Goal: Information Seeking & Learning: Learn about a topic

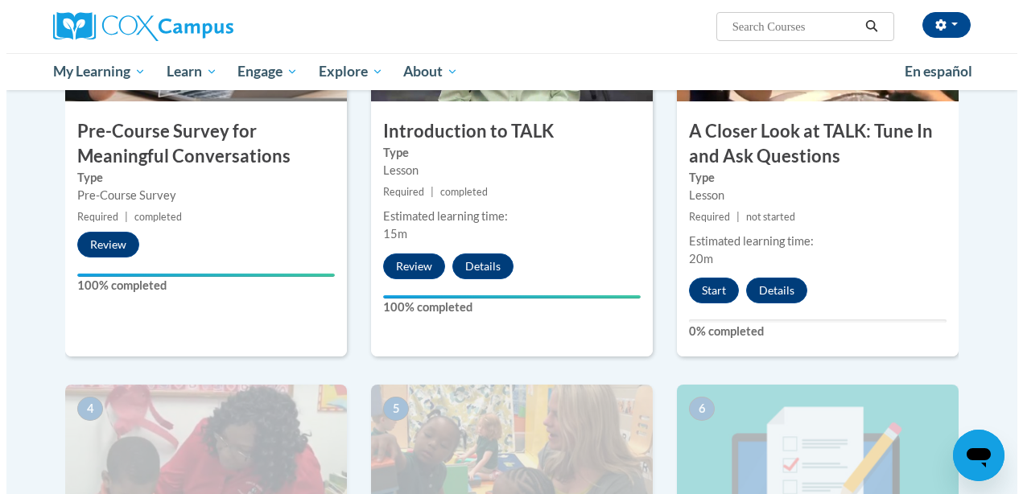
scroll to position [482, 0]
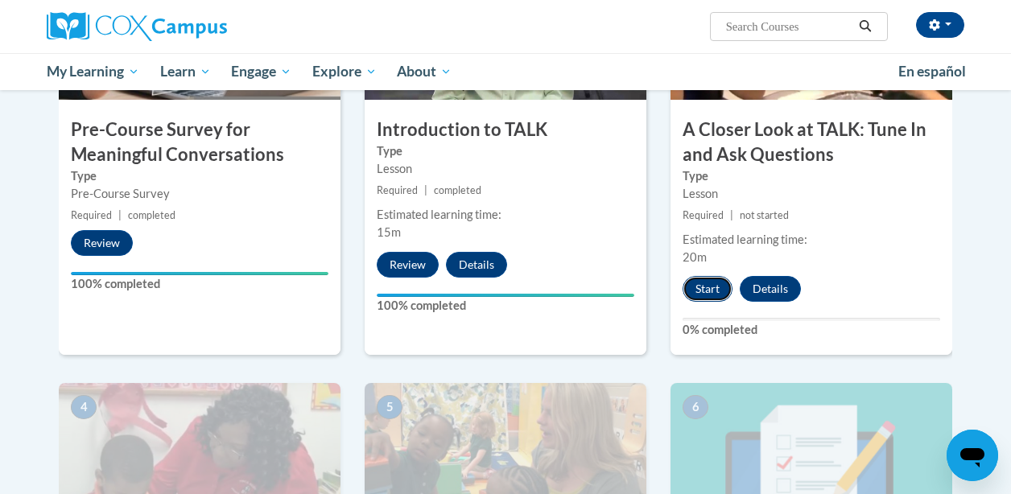
click at [708, 291] on button "Start" at bounding box center [708, 289] width 50 height 26
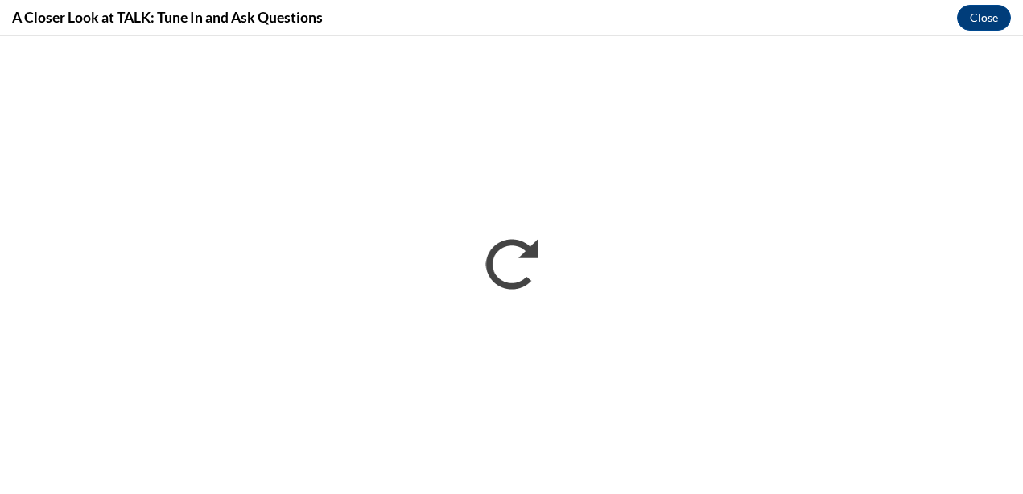
scroll to position [0, 0]
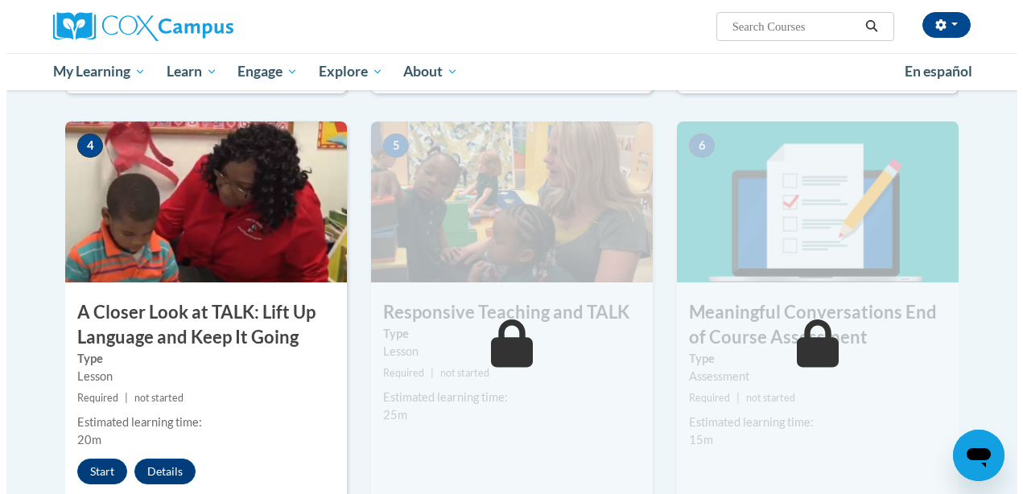
scroll to position [744, 0]
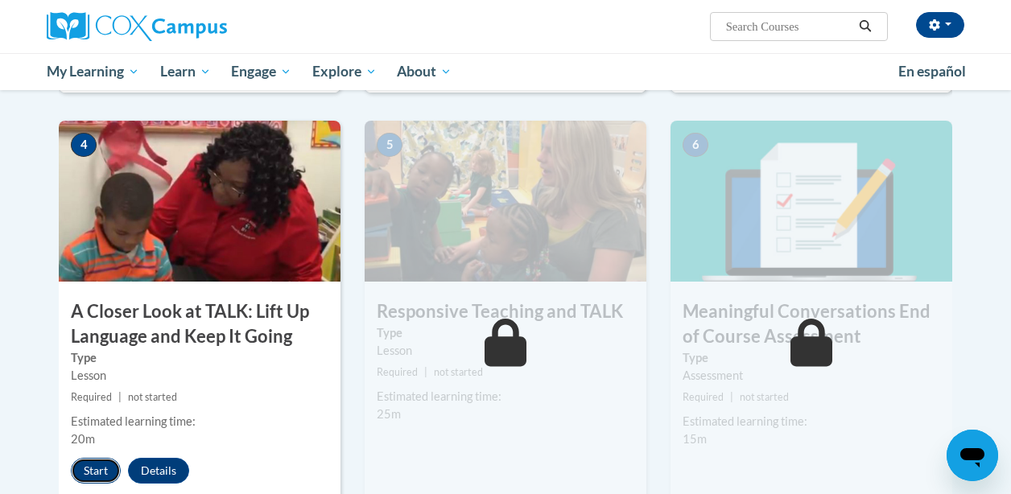
click at [96, 464] on button "Start" at bounding box center [96, 471] width 50 height 26
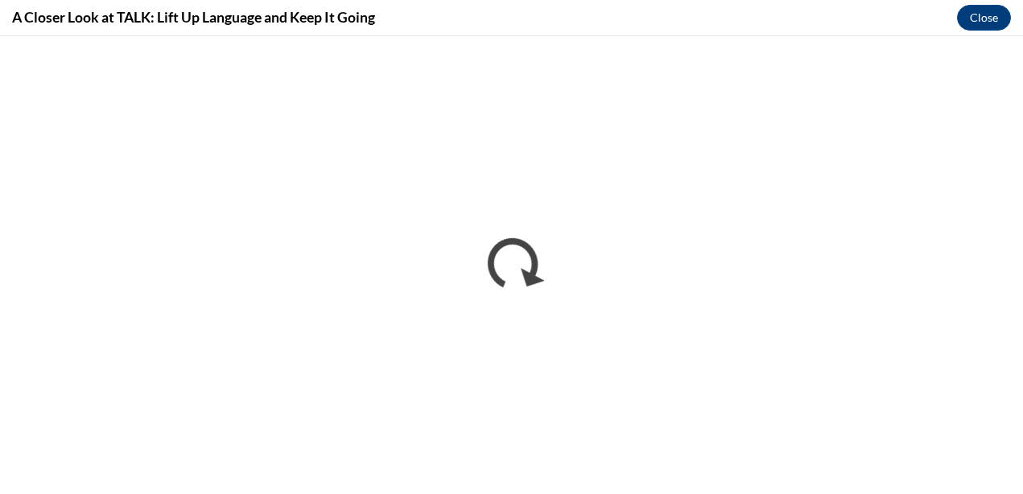
scroll to position [0, 0]
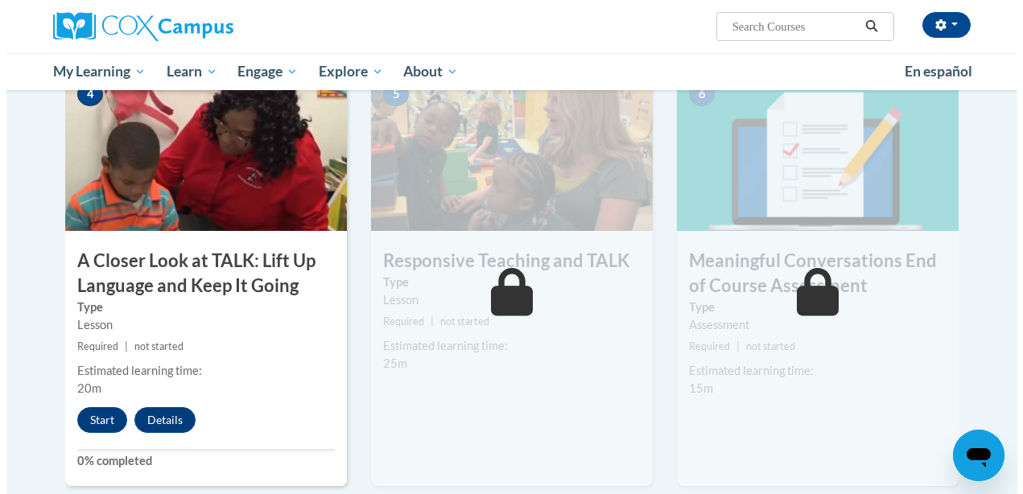
scroll to position [914, 0]
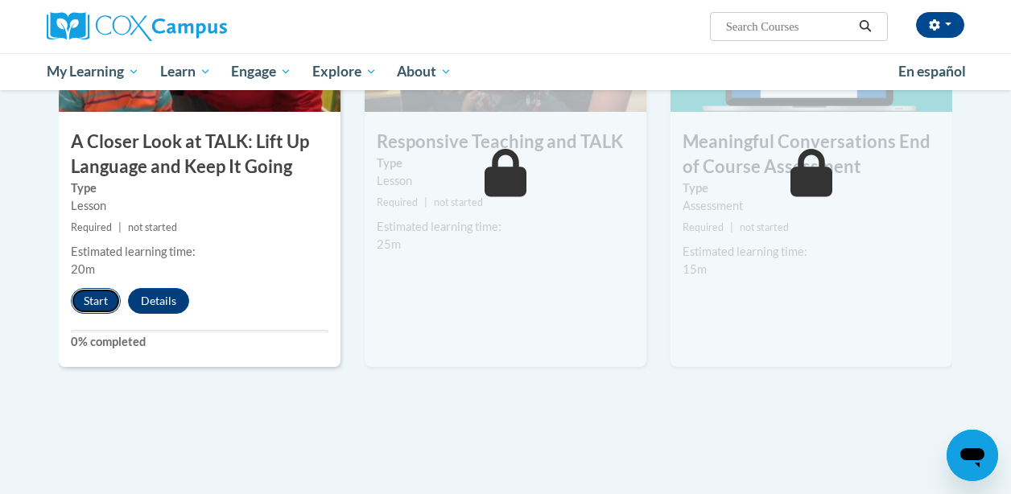
click at [94, 309] on button "Start" at bounding box center [96, 301] width 50 height 26
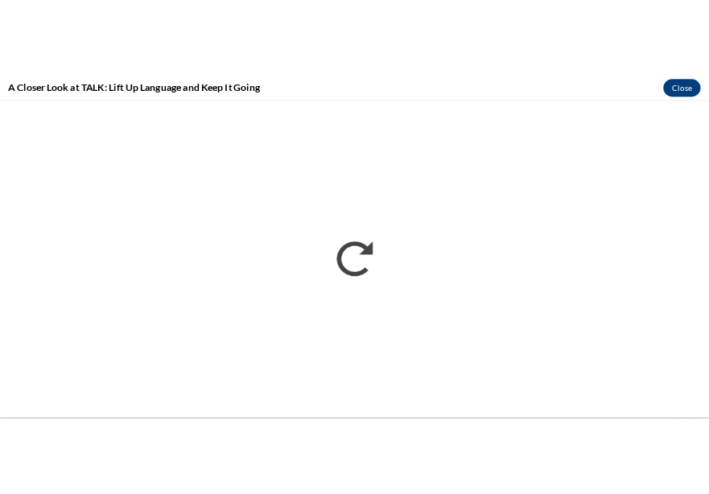
scroll to position [0, 0]
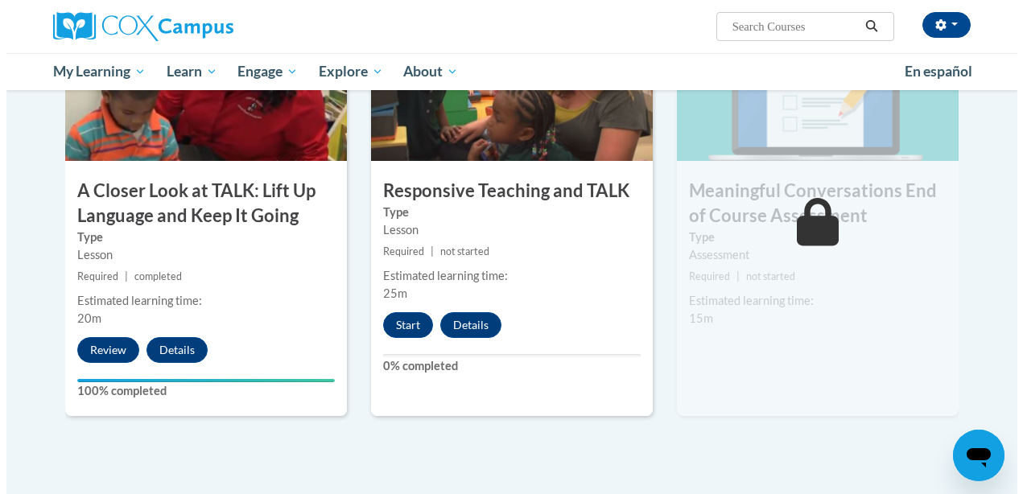
scroll to position [866, 0]
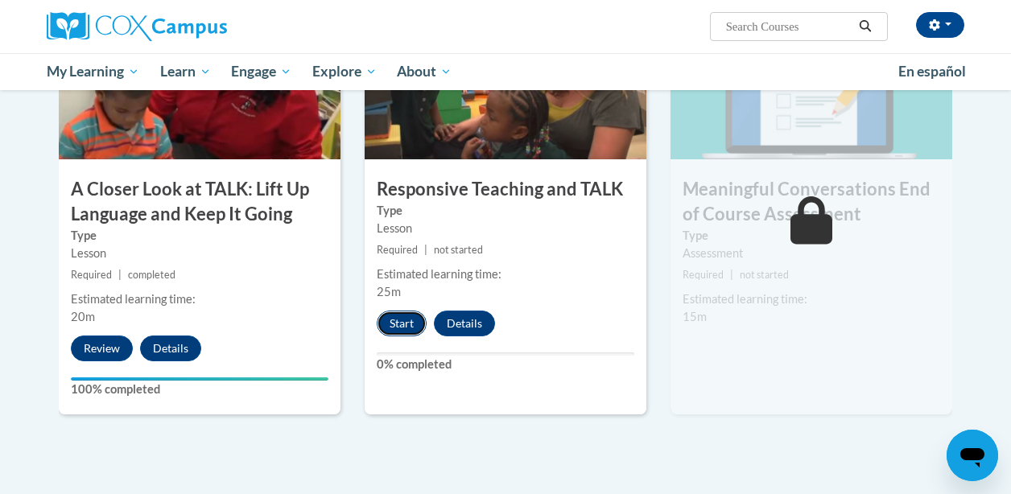
click at [410, 320] on button "Start" at bounding box center [402, 324] width 50 height 26
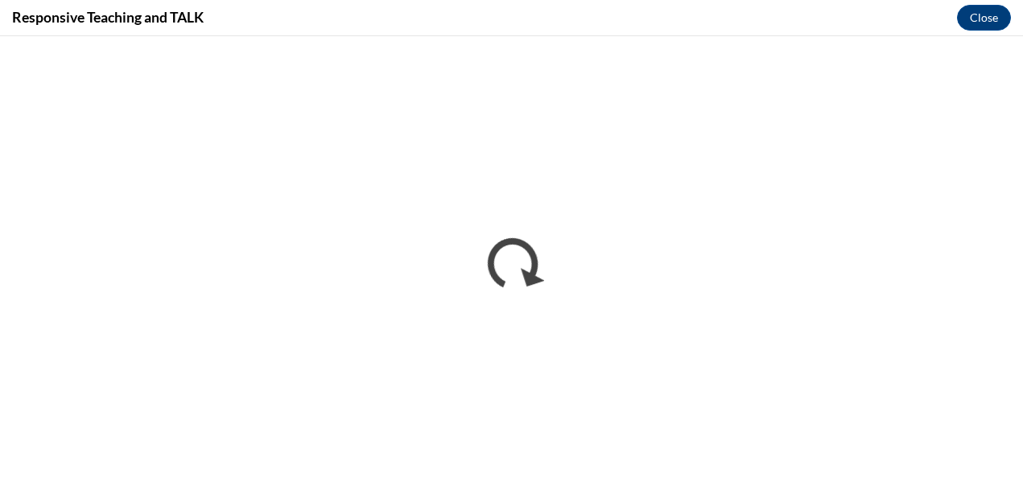
scroll to position [0, 0]
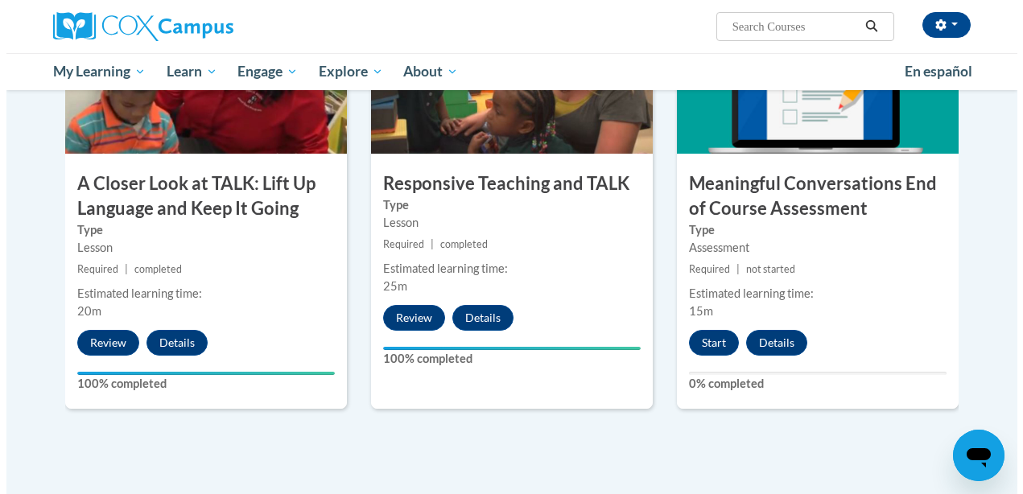
scroll to position [873, 0]
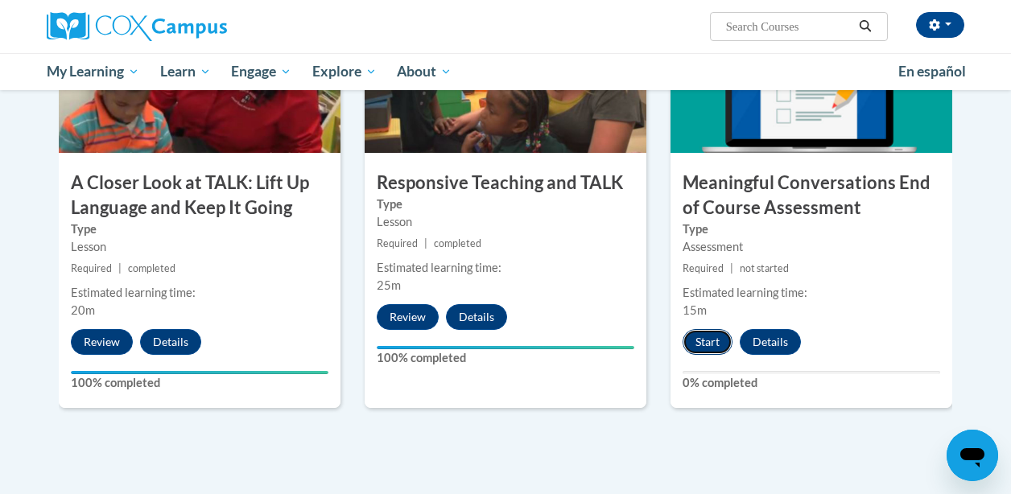
click at [701, 340] on button "Start" at bounding box center [708, 342] width 50 height 26
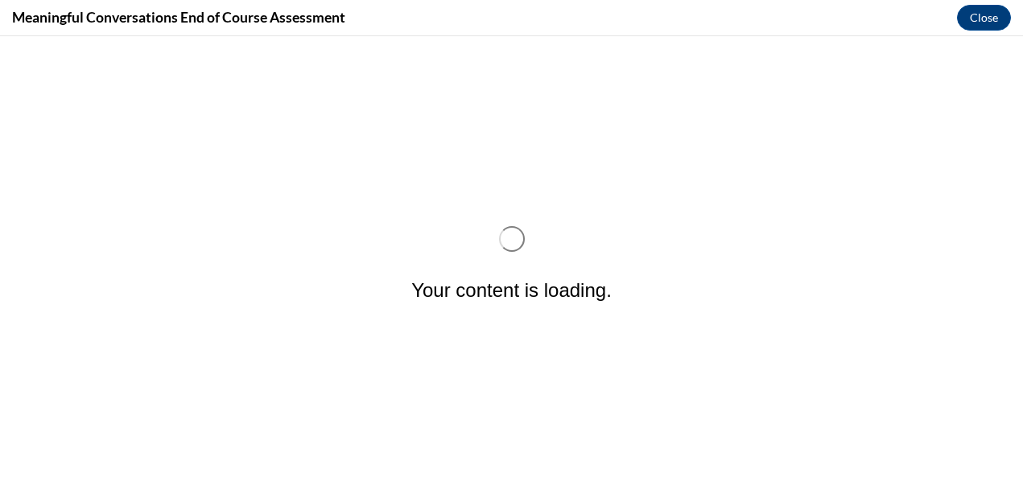
scroll to position [0, 0]
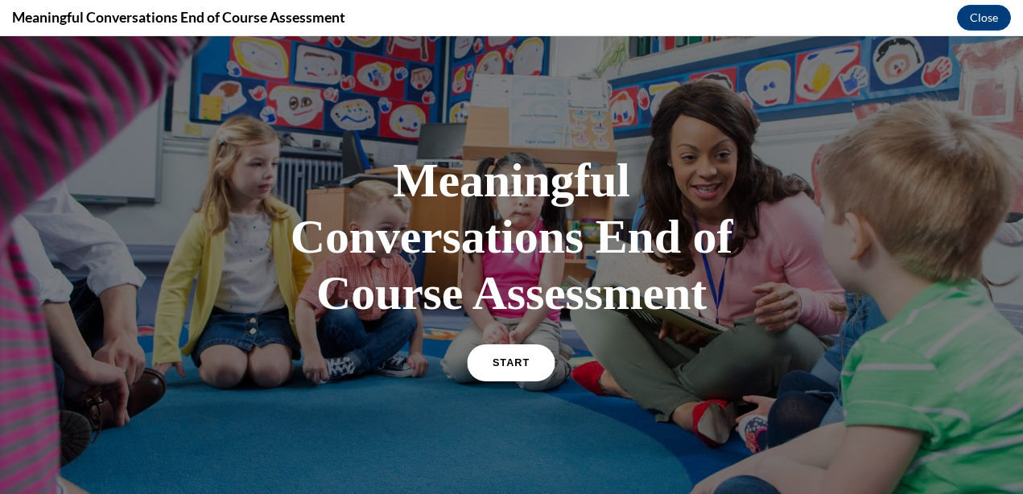
click at [492, 371] on link "START" at bounding box center [512, 363] width 88 height 37
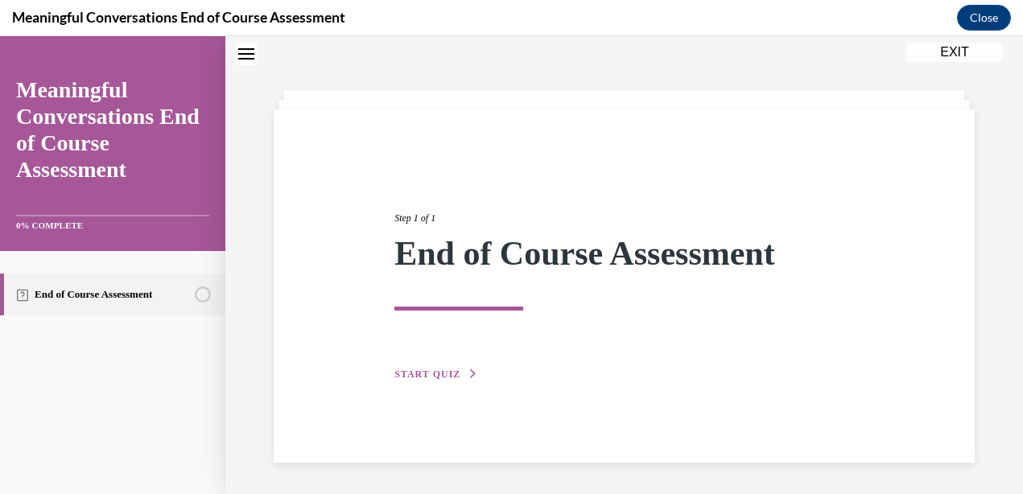
scroll to position [51, 0]
click at [444, 377] on span "START QUIZ" at bounding box center [428, 373] width 66 height 11
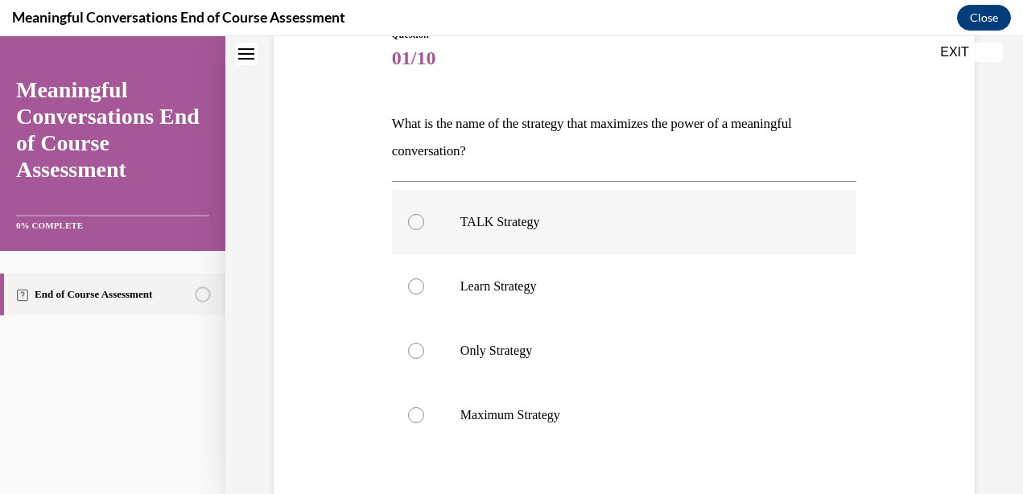
scroll to position [200, 0]
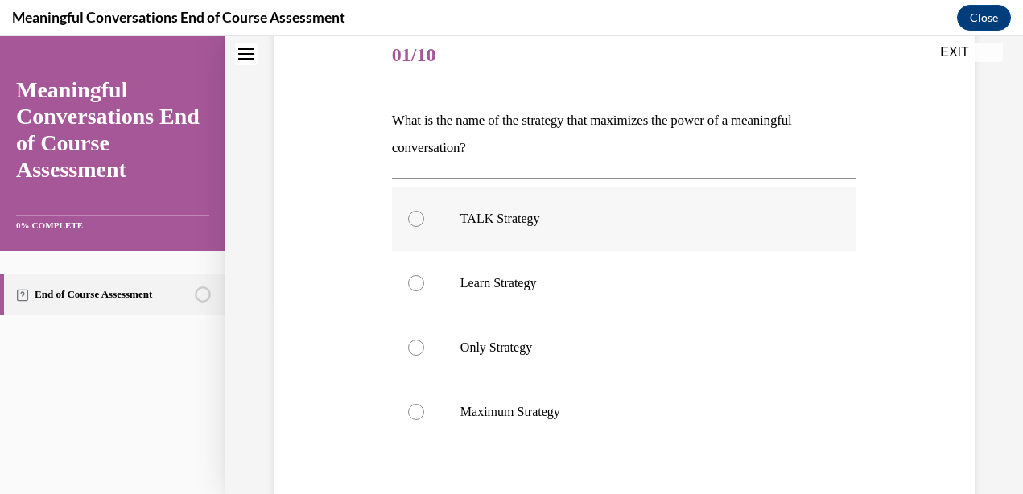
click at [447, 225] on label "TALK Strategy" at bounding box center [624, 219] width 465 height 64
click at [424, 225] on input "TALK Strategy" at bounding box center [416, 219] width 16 height 16
radio input "true"
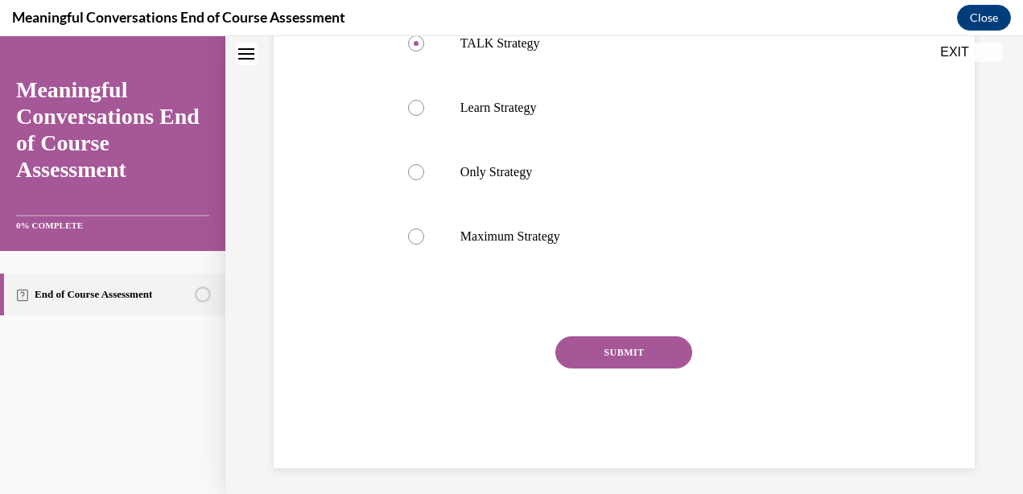
click at [574, 349] on button "SUBMIT" at bounding box center [624, 353] width 137 height 32
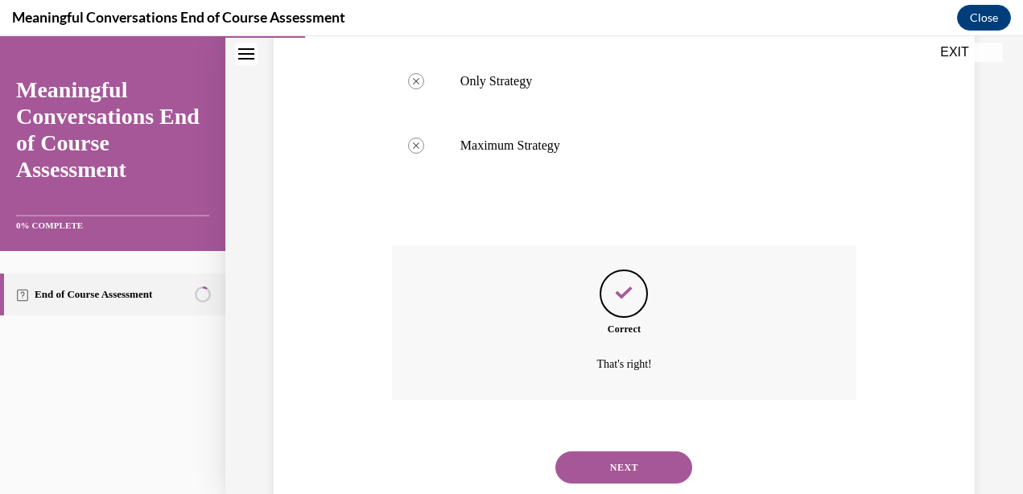
scroll to position [467, 0]
click at [589, 468] on button "NEXT" at bounding box center [624, 467] width 137 height 32
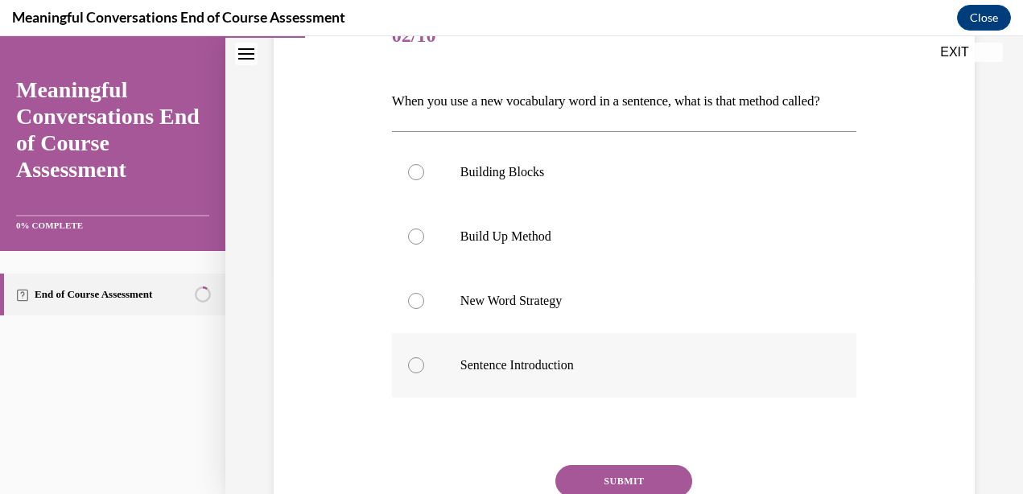
scroll to position [220, 0]
click at [555, 244] on p "Build Up Method" at bounding box center [639, 236] width 356 height 16
click at [424, 244] on input "Build Up Method" at bounding box center [416, 236] width 16 height 16
radio input "true"
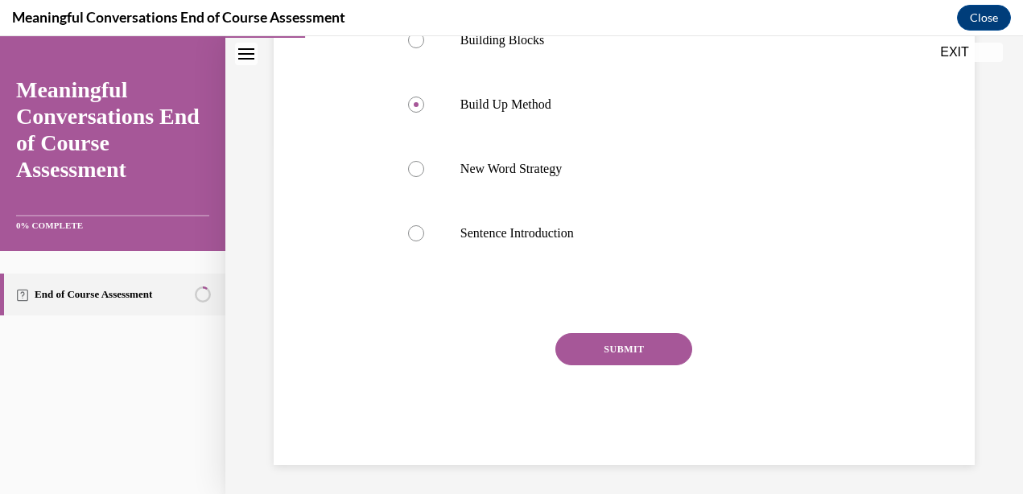
click at [571, 366] on button "SUBMIT" at bounding box center [624, 349] width 137 height 32
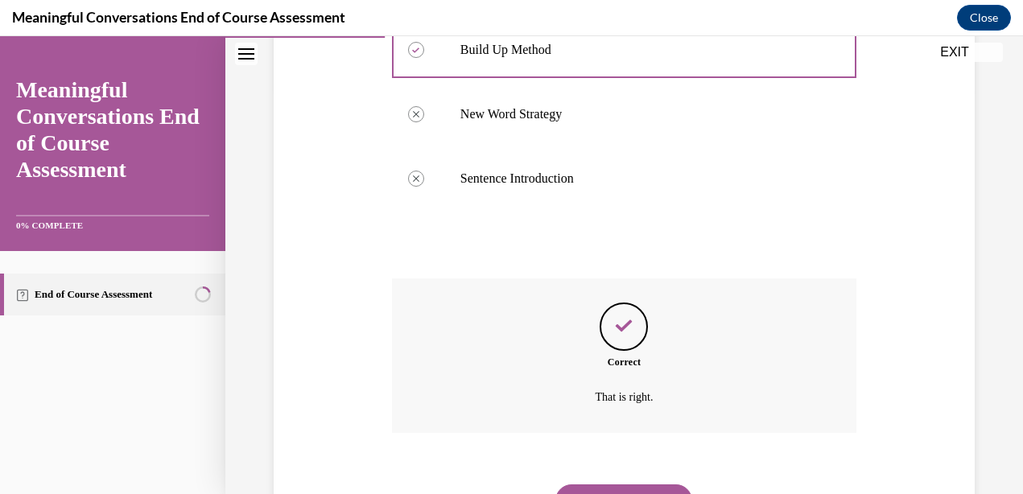
scroll to position [512, 0]
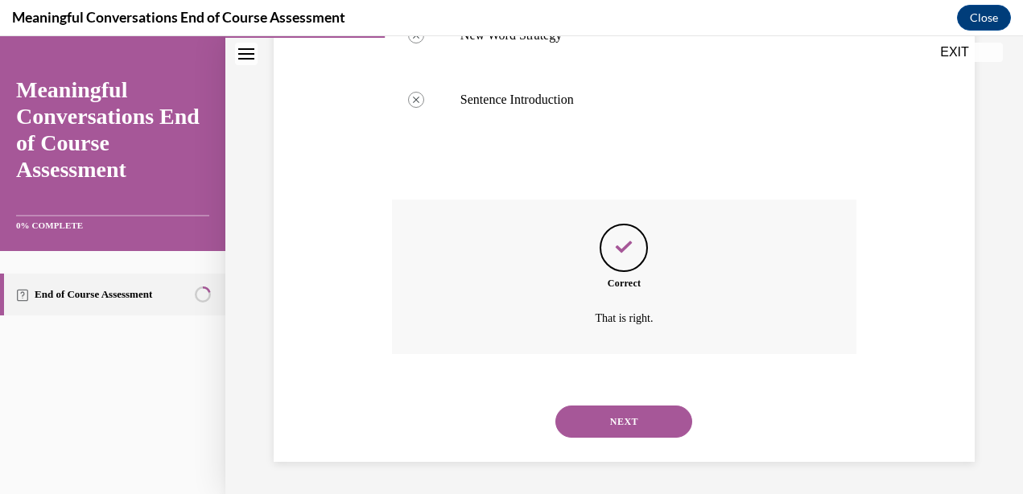
click at [597, 429] on button "NEXT" at bounding box center [624, 422] width 137 height 32
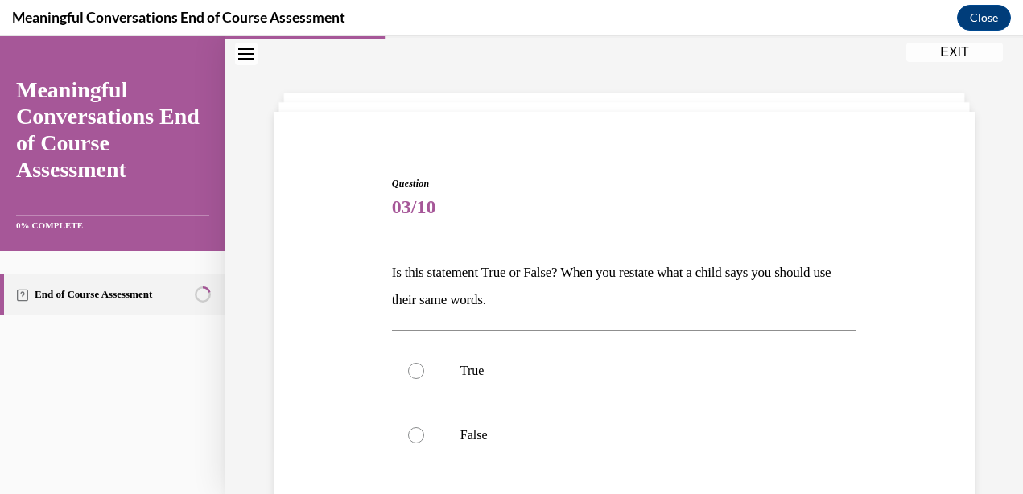
scroll to position [80, 0]
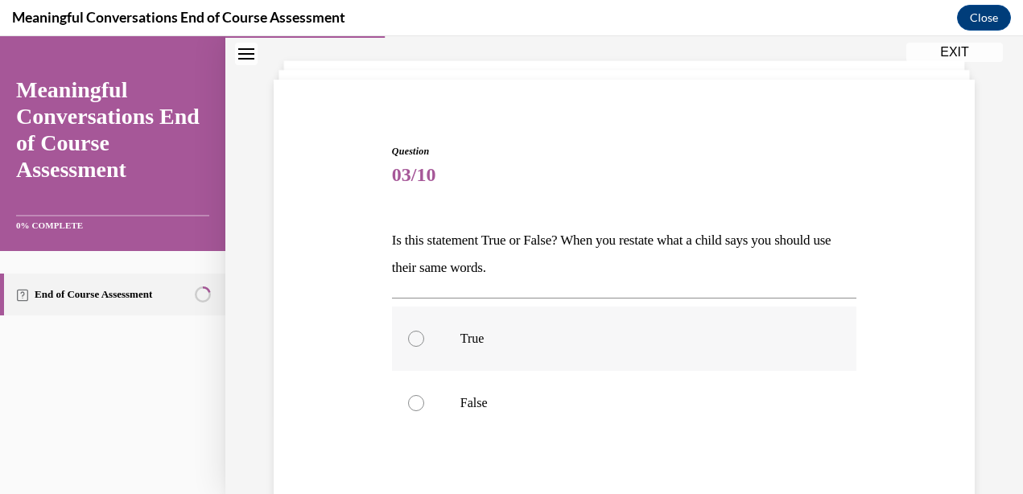
click at [597, 351] on label "True" at bounding box center [624, 339] width 465 height 64
click at [424, 347] on input "True" at bounding box center [416, 339] width 16 height 16
radio input "true"
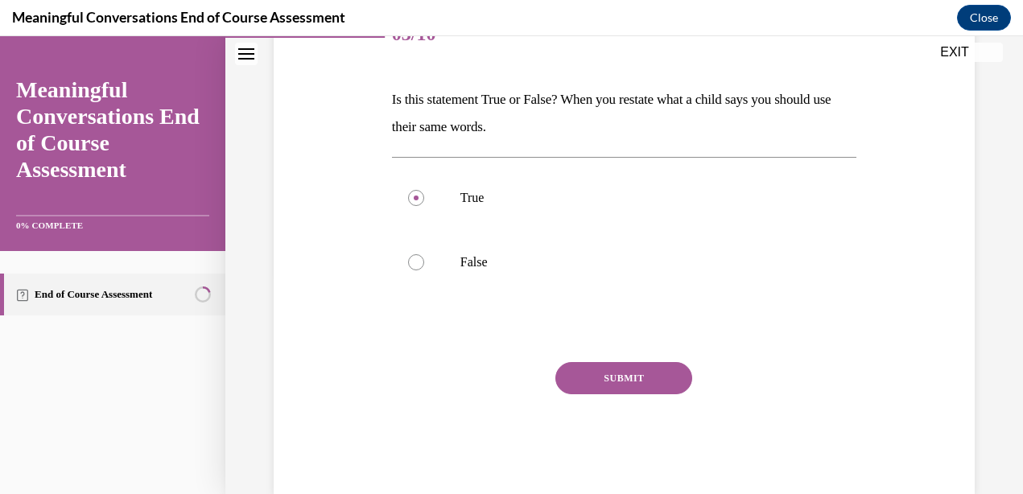
click at [597, 366] on button "SUBMIT" at bounding box center [624, 378] width 137 height 32
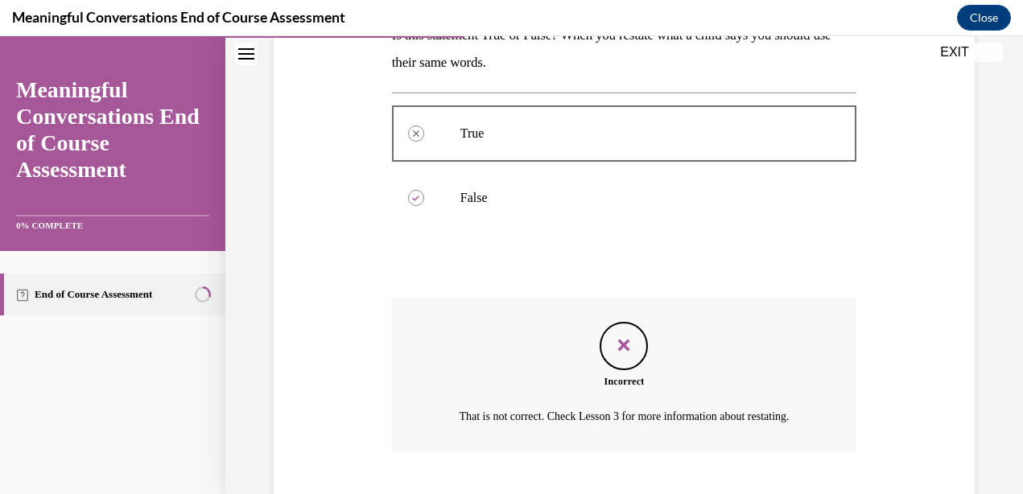
scroll to position [383, 0]
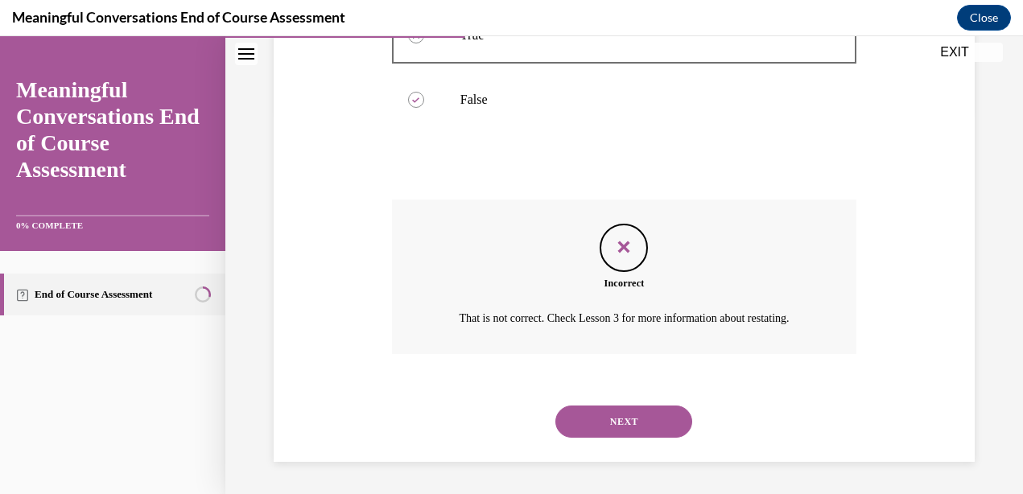
click at [601, 415] on button "NEXT" at bounding box center [624, 422] width 137 height 32
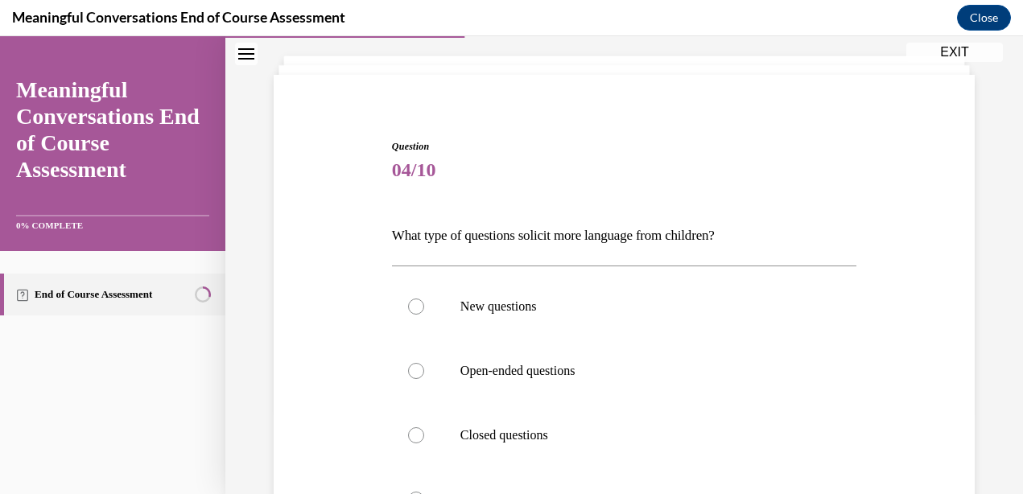
scroll to position [86, 0]
click at [534, 357] on label "Open-ended questions" at bounding box center [624, 369] width 465 height 64
click at [424, 362] on input "Open-ended questions" at bounding box center [416, 370] width 16 height 16
radio input "true"
click at [534, 357] on label "Open-ended questions" at bounding box center [624, 369] width 465 height 64
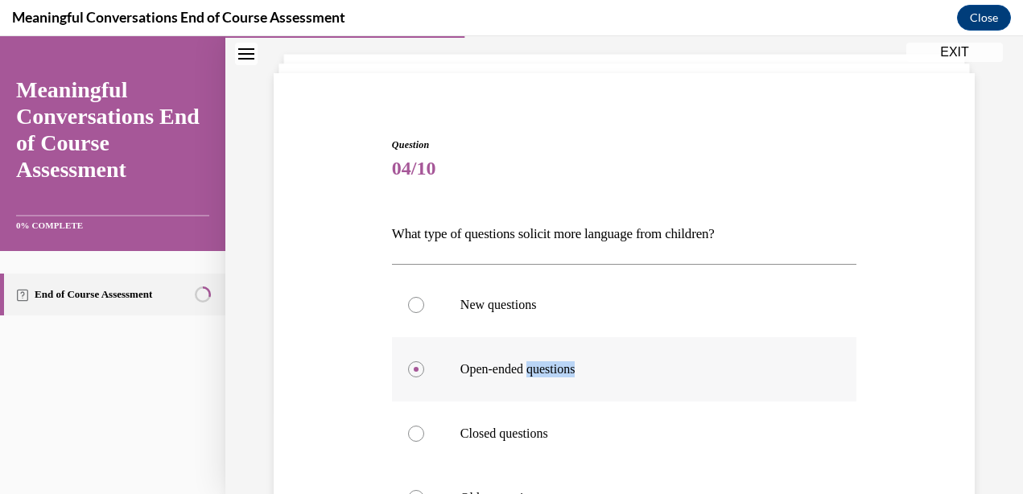
click at [424, 362] on input "Open-ended questions" at bounding box center [416, 370] width 16 height 16
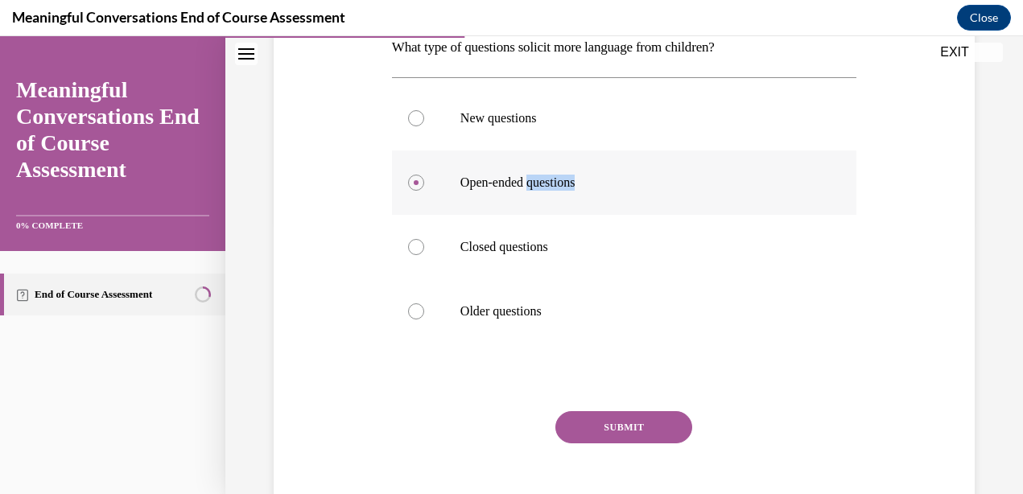
scroll to position [274, 0]
click at [585, 436] on button "SUBMIT" at bounding box center [624, 427] width 137 height 32
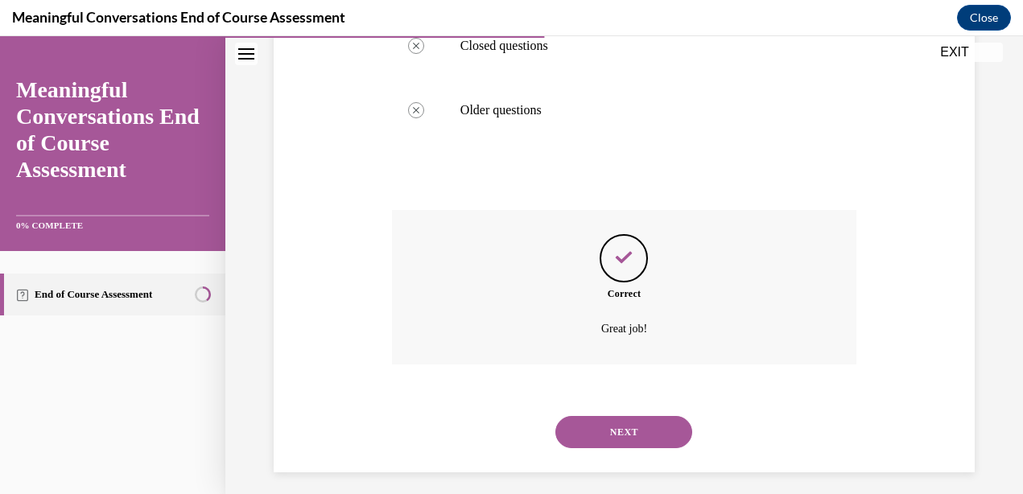
scroll to position [485, 0]
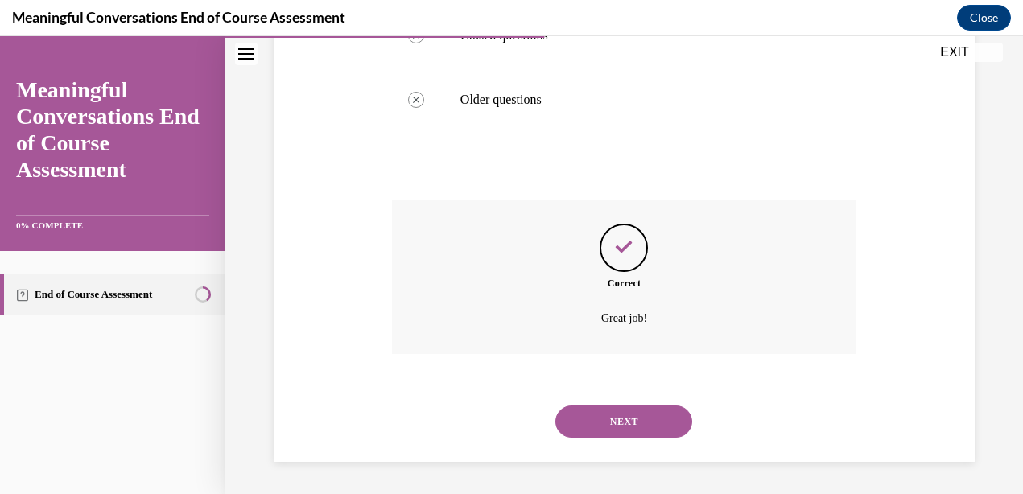
click at [585, 436] on button "NEXT" at bounding box center [624, 422] width 137 height 32
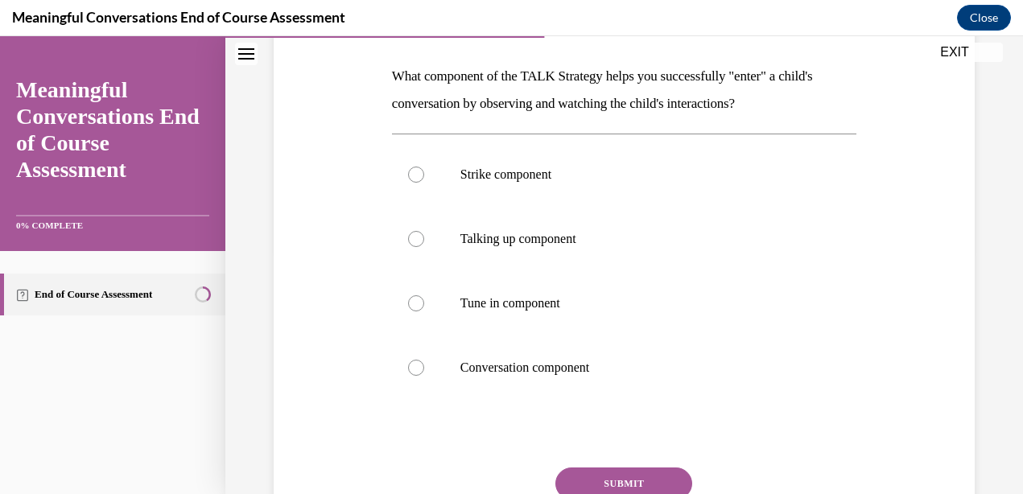
scroll to position [245, 0]
click at [528, 247] on label "Talking up component" at bounding box center [624, 238] width 465 height 64
click at [424, 246] on input "Talking up component" at bounding box center [416, 238] width 16 height 16
radio input "true"
click at [589, 483] on button "SUBMIT" at bounding box center [624, 483] width 137 height 32
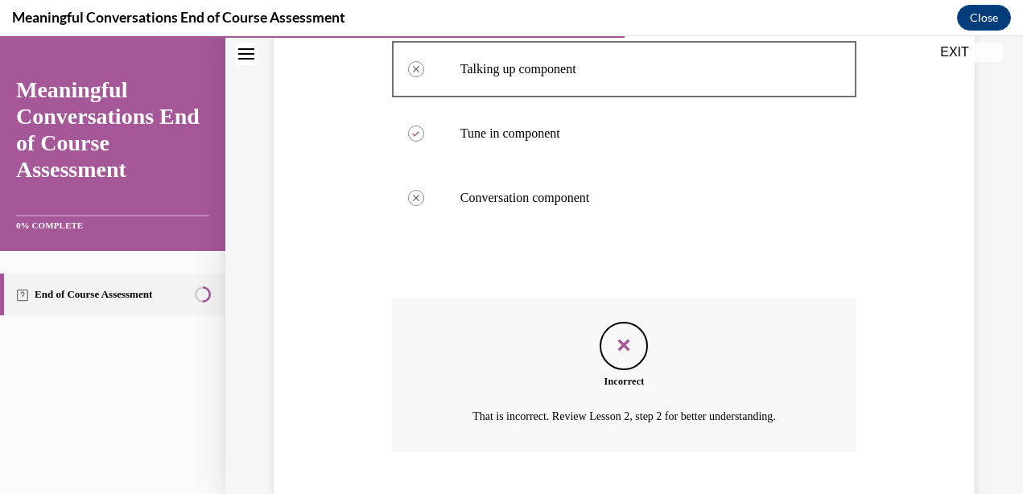
scroll to position [512, 0]
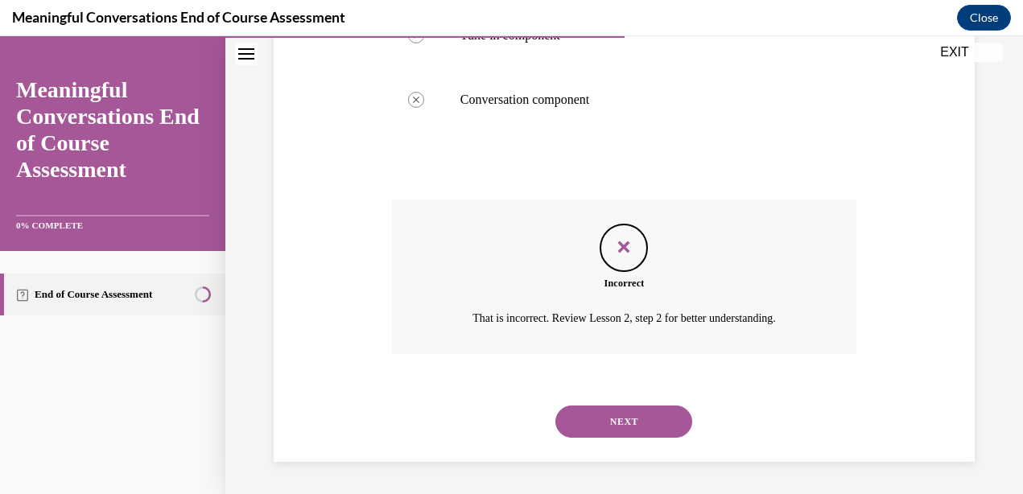
click at [578, 419] on button "NEXT" at bounding box center [624, 422] width 137 height 32
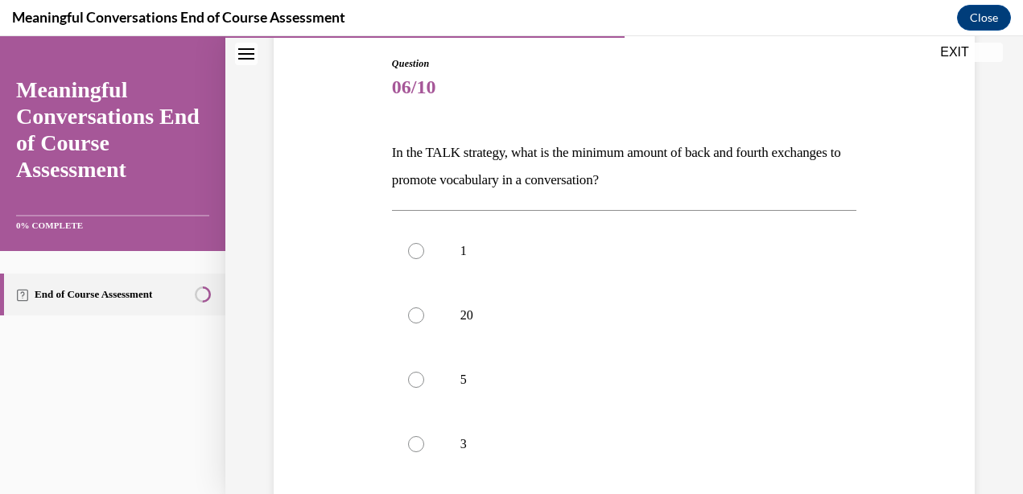
scroll to position [169, 0]
click at [574, 381] on p "5" at bounding box center [639, 378] width 356 height 16
click at [424, 381] on input "5" at bounding box center [416, 378] width 16 height 16
radio input "true"
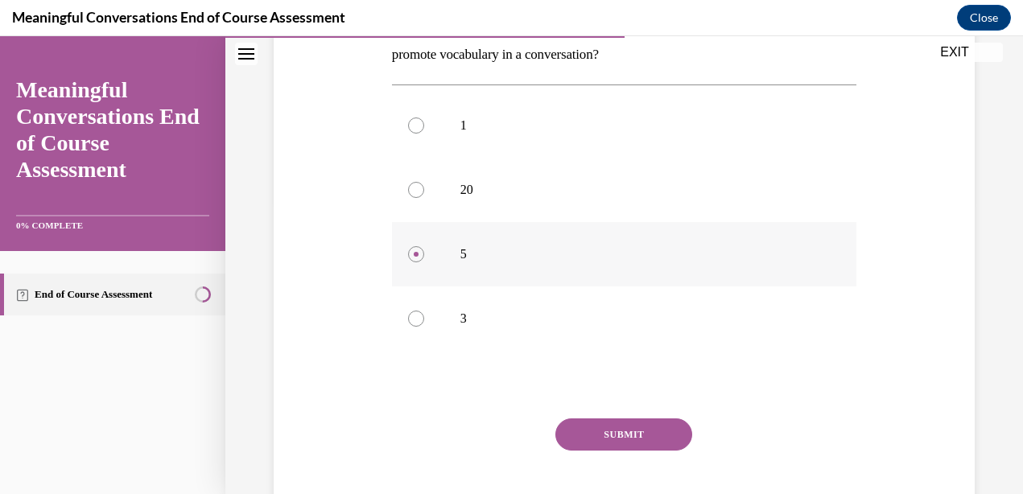
scroll to position [294, 0]
click at [573, 425] on button "SUBMIT" at bounding box center [624, 434] width 137 height 32
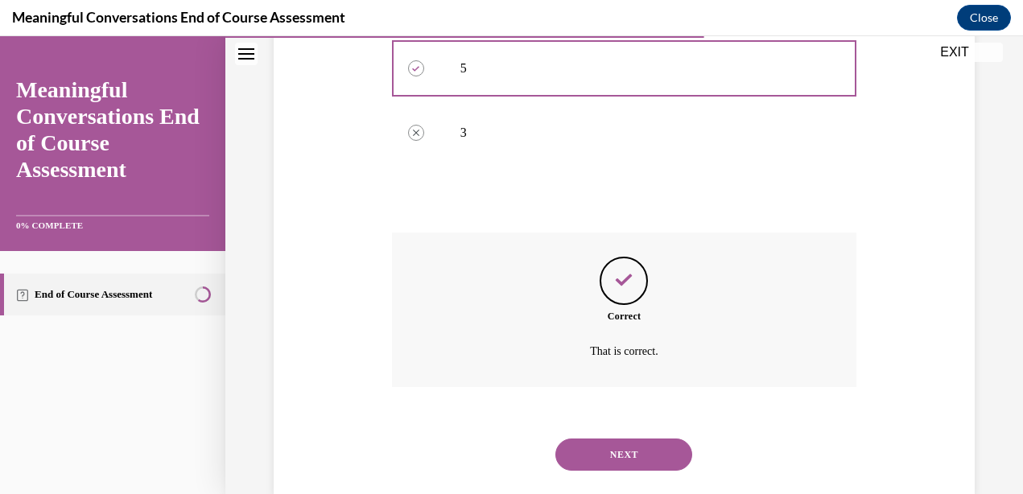
scroll to position [478, 0]
click at [593, 448] on button "NEXT" at bounding box center [624, 456] width 137 height 32
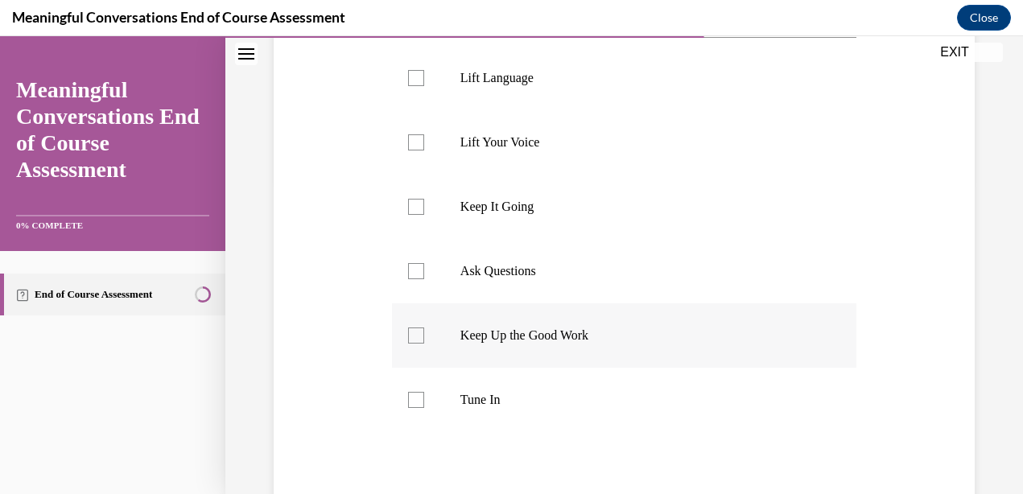
scroll to position [317, 0]
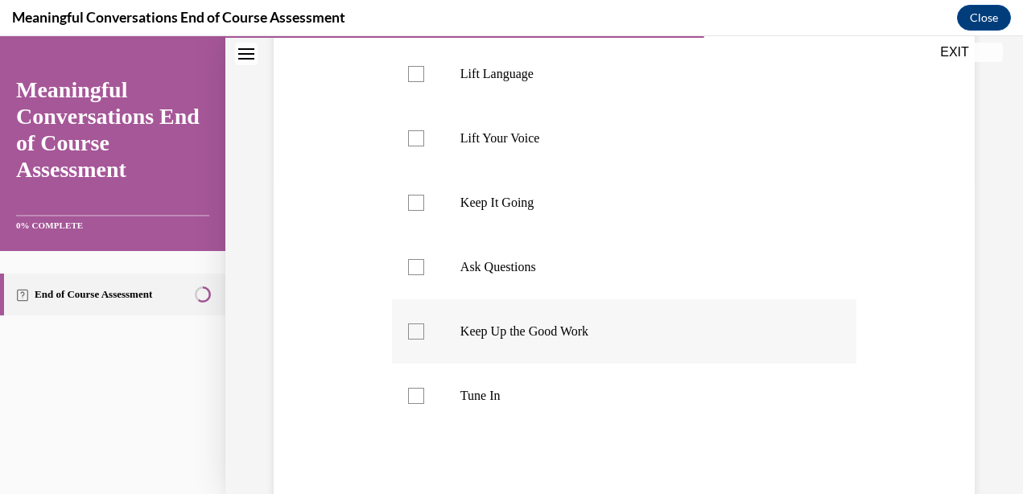
click at [593, 421] on label "Tune In" at bounding box center [624, 396] width 465 height 64
click at [424, 404] on input "Tune In" at bounding box center [416, 396] width 16 height 16
click at [593, 421] on label "Tune In" at bounding box center [624, 396] width 465 height 64
click at [424, 404] on input "Tune In" at bounding box center [416, 396] width 16 height 16
click at [593, 421] on label "Tune In" at bounding box center [624, 396] width 465 height 64
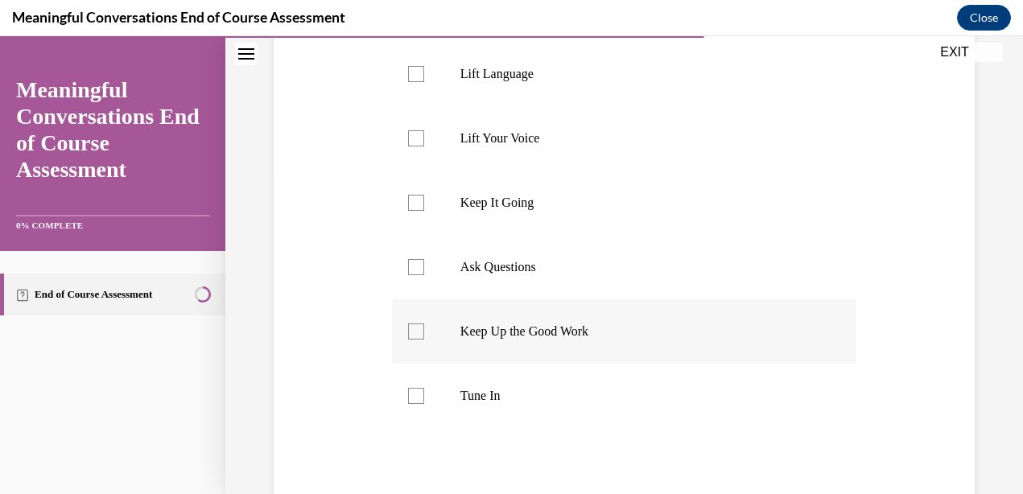
click at [424, 404] on input "Tune In" at bounding box center [416, 396] width 16 height 16
checkbox input "true"
click at [490, 276] on label "Ask Questions" at bounding box center [624, 267] width 465 height 64
click at [424, 275] on input "Ask Questions" at bounding box center [416, 267] width 16 height 16
checkbox input "true"
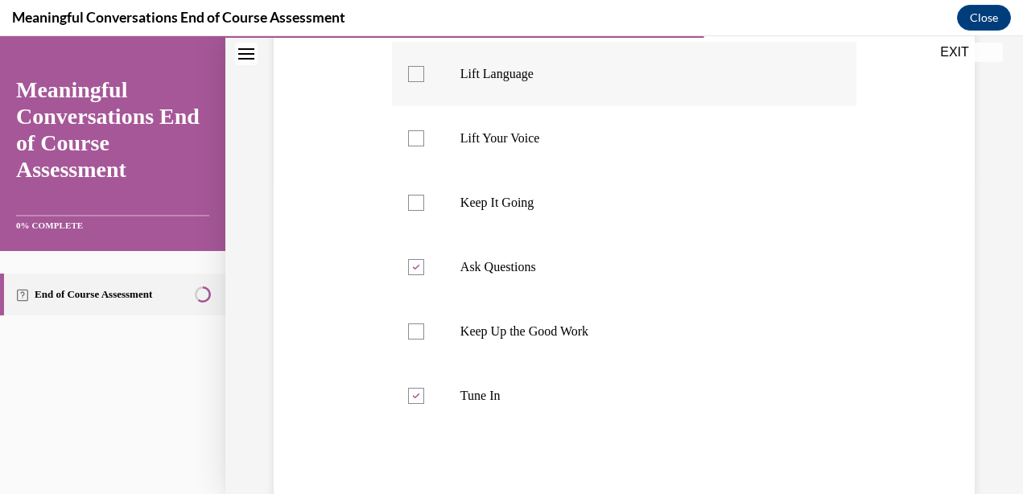
click at [512, 74] on p "Lift Language" at bounding box center [639, 74] width 356 height 16
click at [424, 74] on input "Lift Language" at bounding box center [416, 74] width 16 height 16
checkbox input "true"
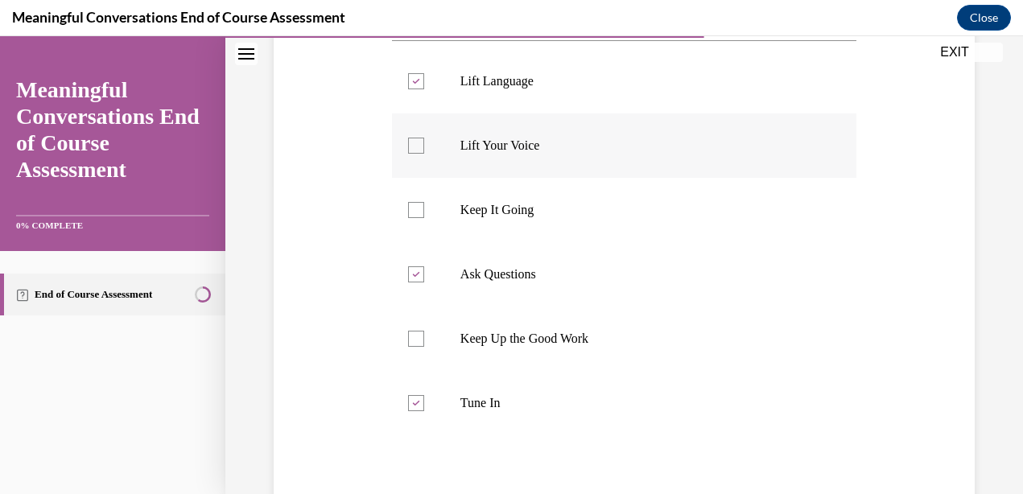
scroll to position [309, 0]
click at [469, 208] on p "Keep It Going" at bounding box center [639, 211] width 356 height 16
click at [424, 208] on input "Keep It Going" at bounding box center [416, 211] width 16 height 16
checkbox input "true"
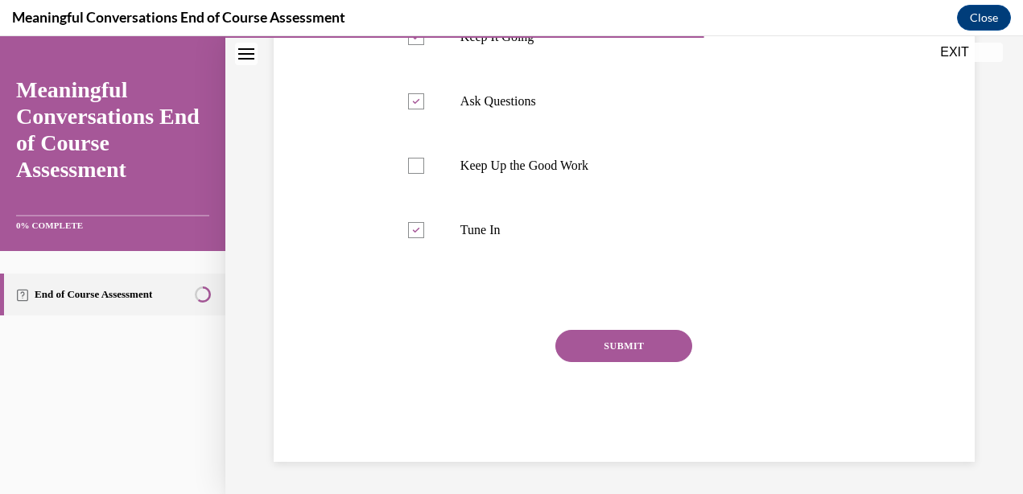
click at [585, 340] on button "SUBMIT" at bounding box center [624, 346] width 137 height 32
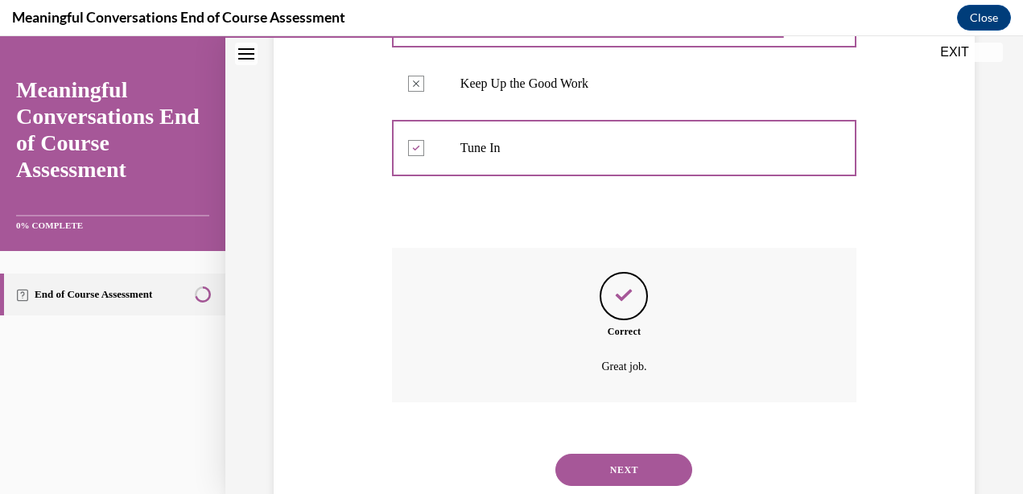
scroll to position [614, 0]
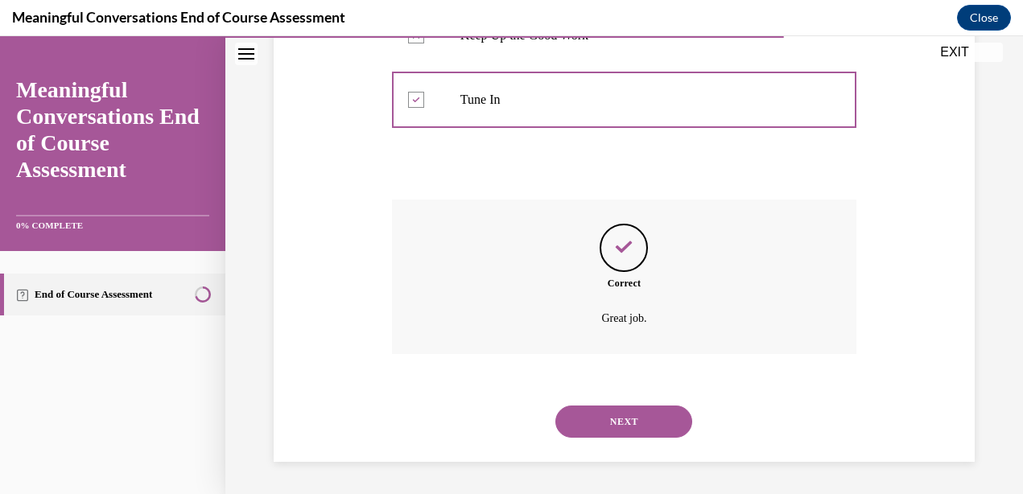
click at [577, 423] on button "NEXT" at bounding box center [624, 422] width 137 height 32
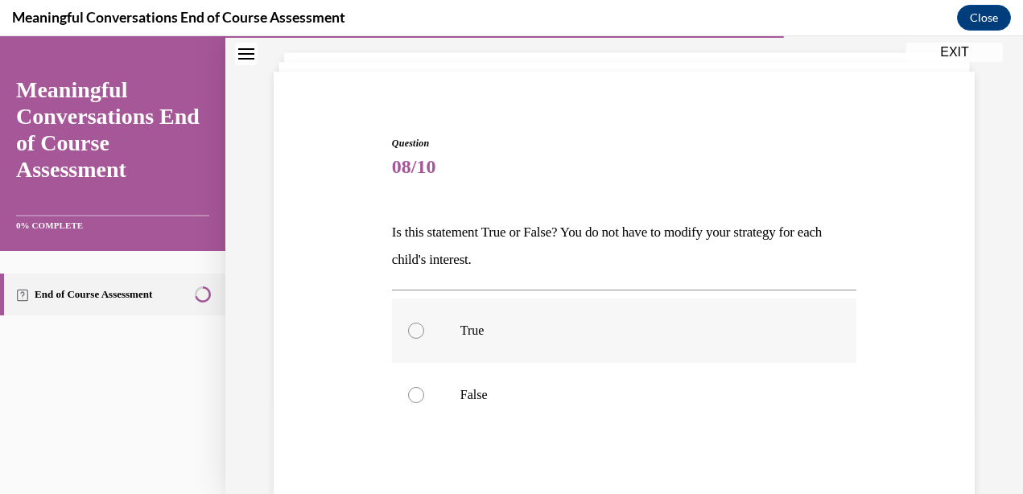
scroll to position [90, 0]
click at [552, 378] on label "False" at bounding box center [624, 393] width 465 height 64
click at [424, 385] on input "False" at bounding box center [416, 393] width 16 height 16
radio input "true"
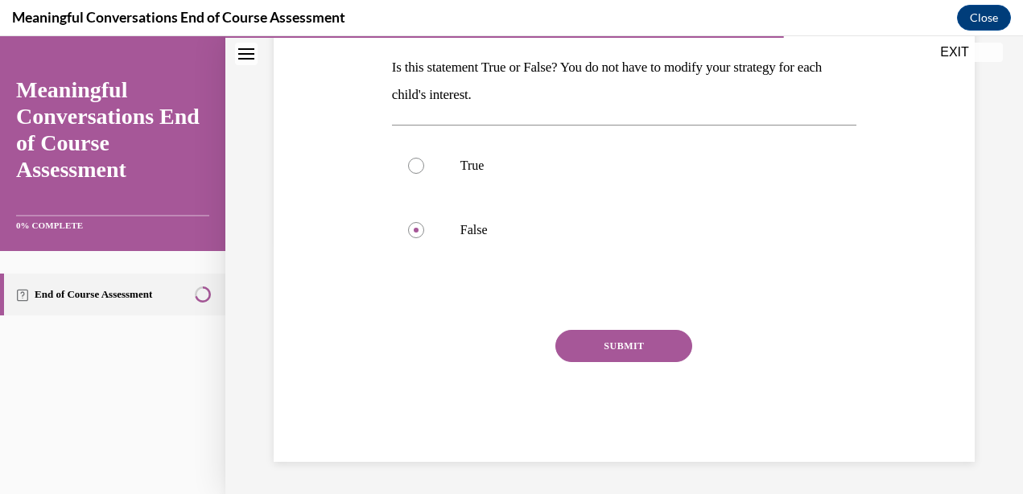
click at [575, 354] on button "SUBMIT" at bounding box center [624, 346] width 137 height 32
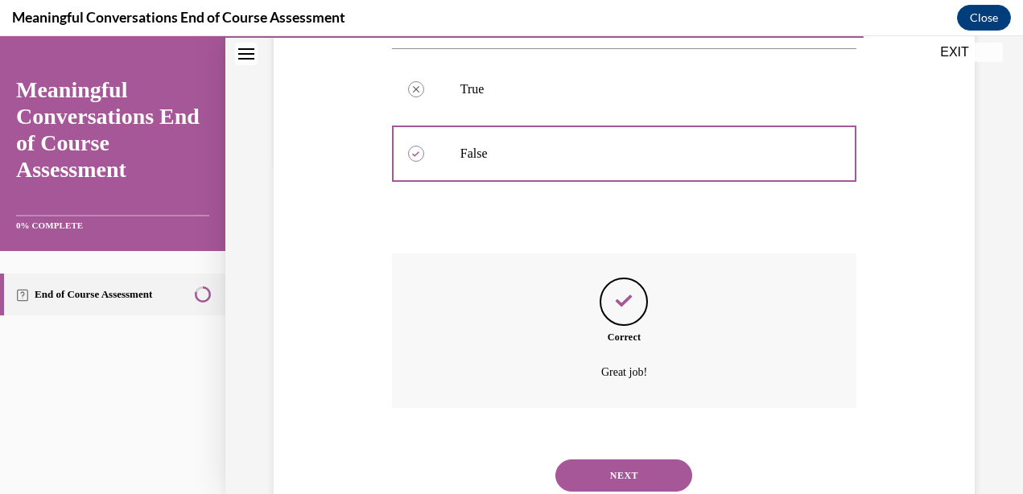
scroll to position [383, 0]
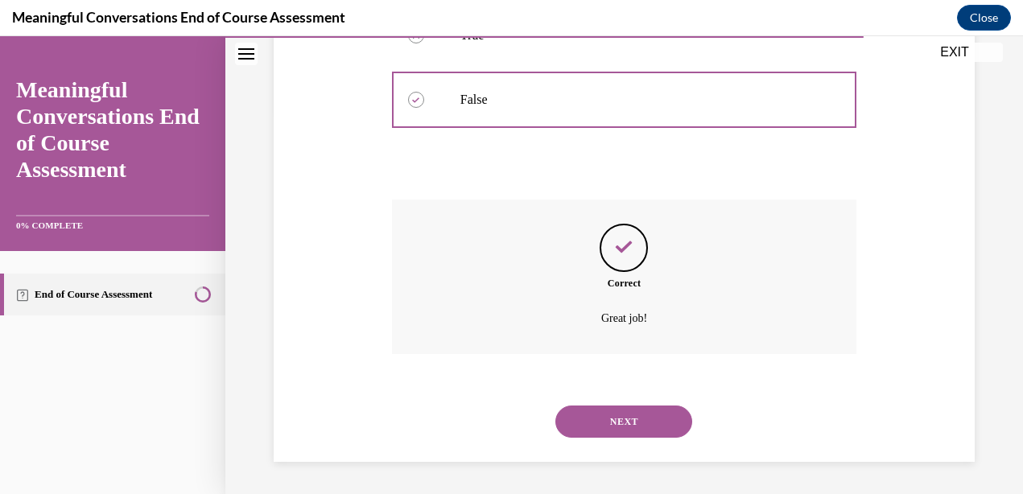
click at [582, 418] on button "NEXT" at bounding box center [624, 422] width 137 height 32
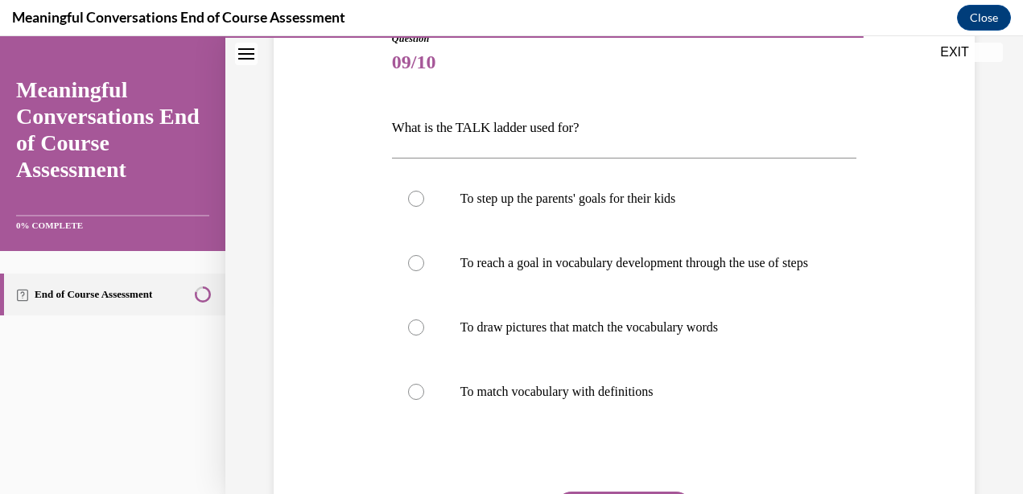
scroll to position [193, 0]
click at [633, 271] on p "To reach a goal in vocabulary development through the use of steps" at bounding box center [639, 262] width 356 height 16
click at [424, 271] on input "To reach a goal in vocabulary development through the use of steps" at bounding box center [416, 262] width 16 height 16
radio input "true"
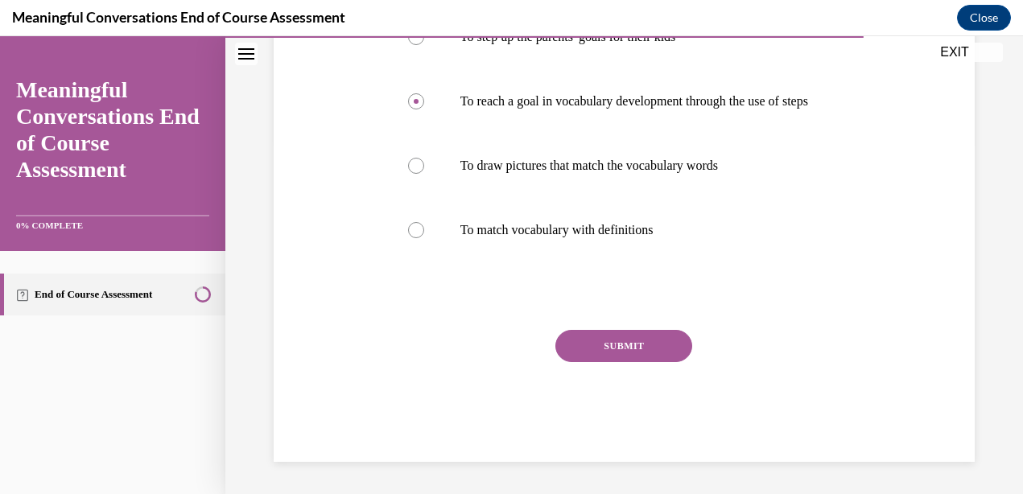
click at [614, 337] on button "SUBMIT" at bounding box center [624, 346] width 137 height 32
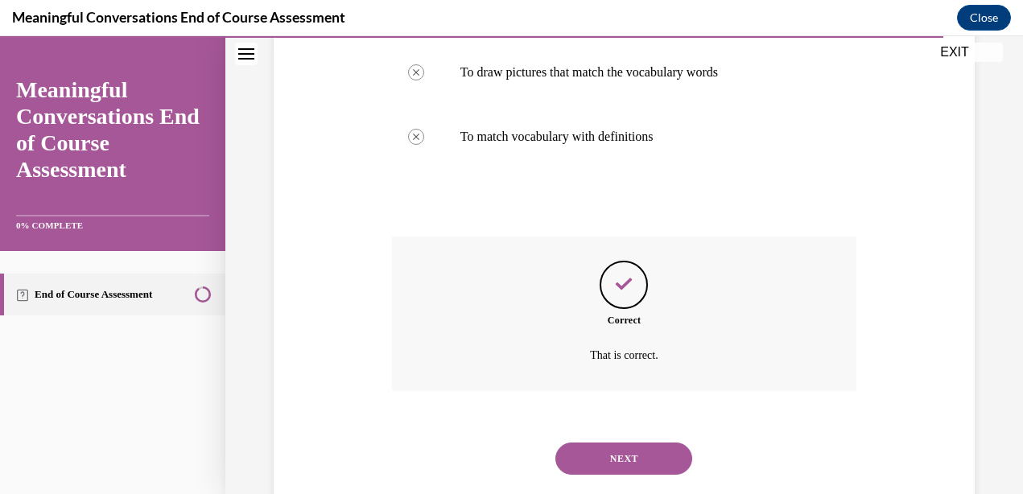
scroll to position [501, 0]
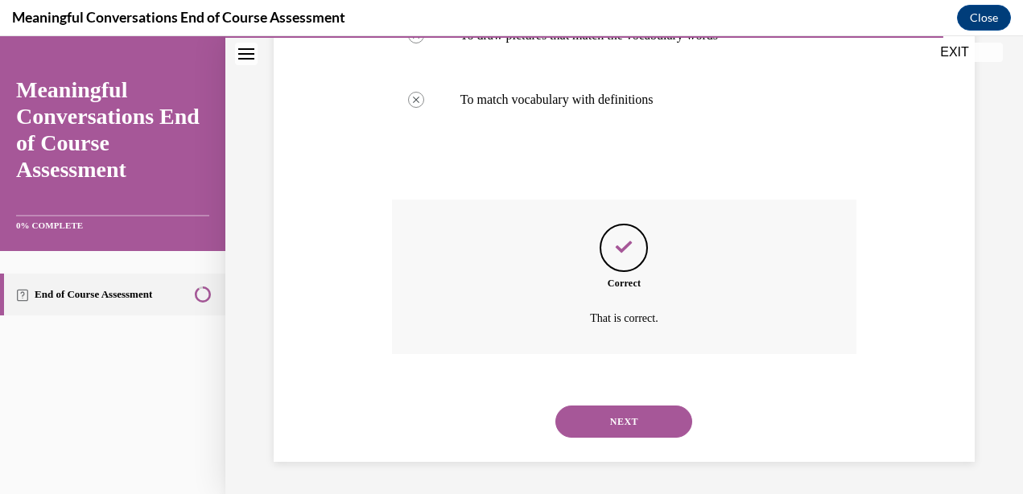
click at [644, 417] on button "NEXT" at bounding box center [624, 422] width 137 height 32
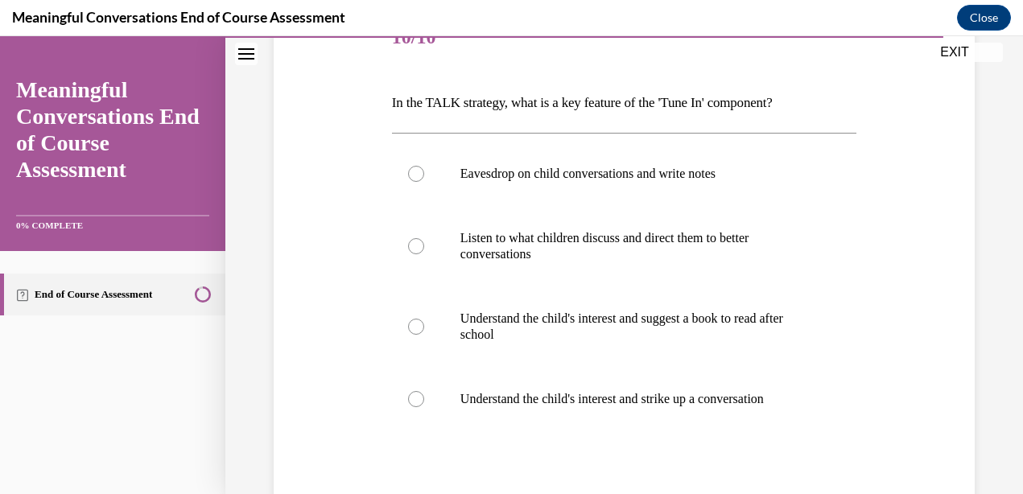
scroll to position [218, 0]
click at [566, 254] on p "Listen to what children discuss and direct them to better conversations" at bounding box center [639, 245] width 356 height 32
click at [424, 254] on input "Listen to what children discuss and direct them to better conversations" at bounding box center [416, 246] width 16 height 16
radio input "true"
click at [545, 321] on p "Understand the child's interest and suggest a book to read after school" at bounding box center [639, 326] width 356 height 32
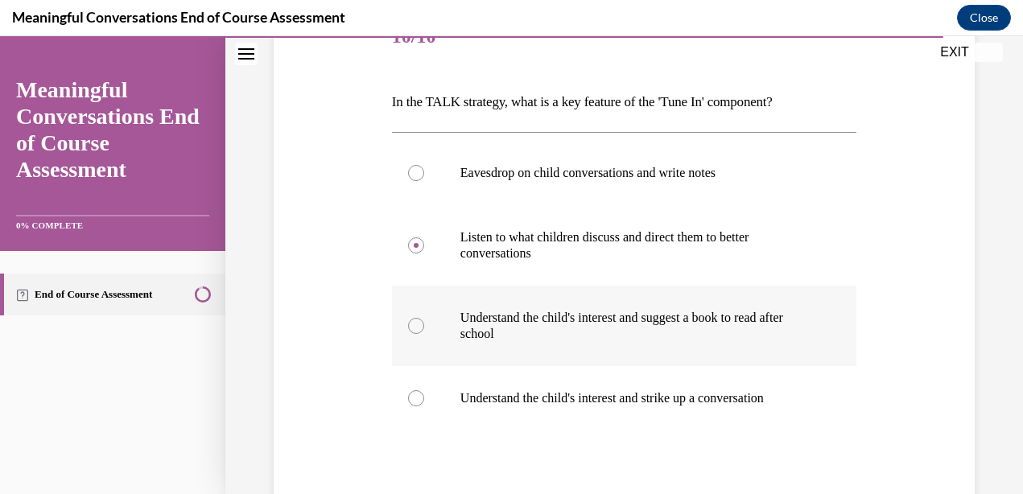
click at [424, 321] on input "Understand the child's interest and suggest a book to read after school" at bounding box center [416, 326] width 16 height 16
radio input "true"
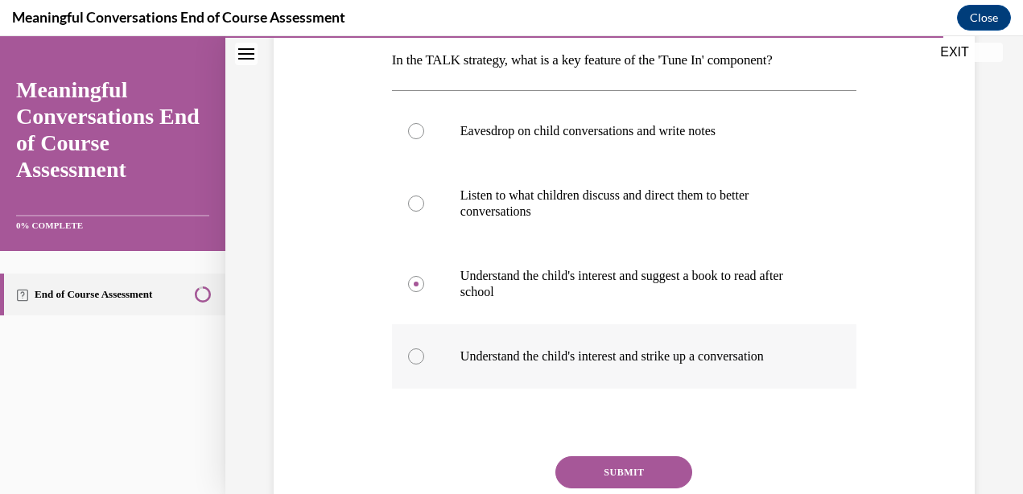
scroll to position [262, 0]
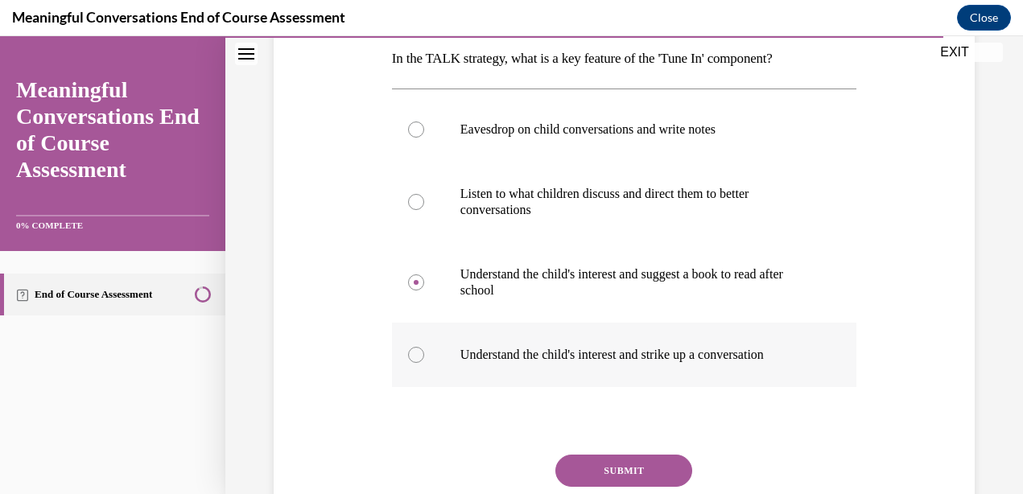
click at [551, 365] on label "Understand the child's interest and strike up a conversation" at bounding box center [624, 355] width 465 height 64
click at [424, 363] on input "Understand the child's interest and strike up a conversation" at bounding box center [416, 355] width 16 height 16
radio input "true"
click at [587, 472] on button "SUBMIT" at bounding box center [624, 471] width 137 height 32
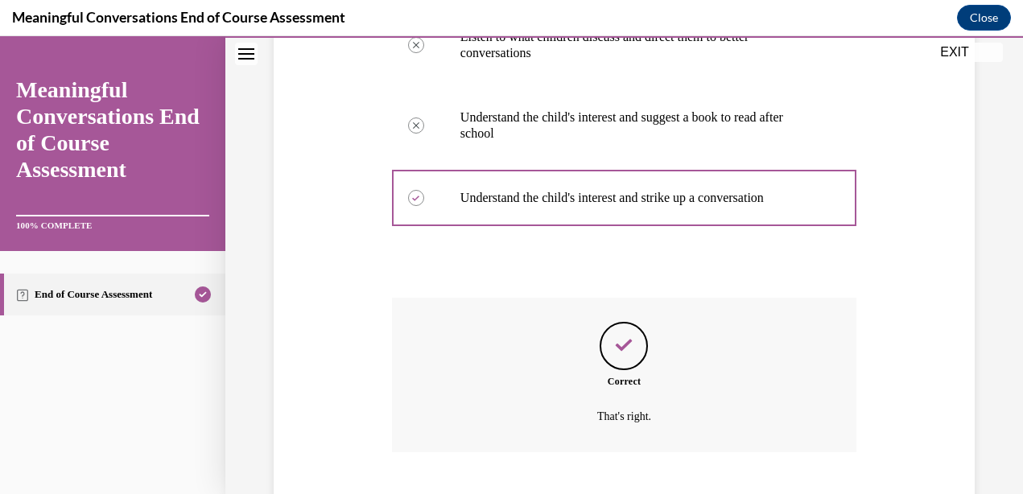
scroll to position [517, 0]
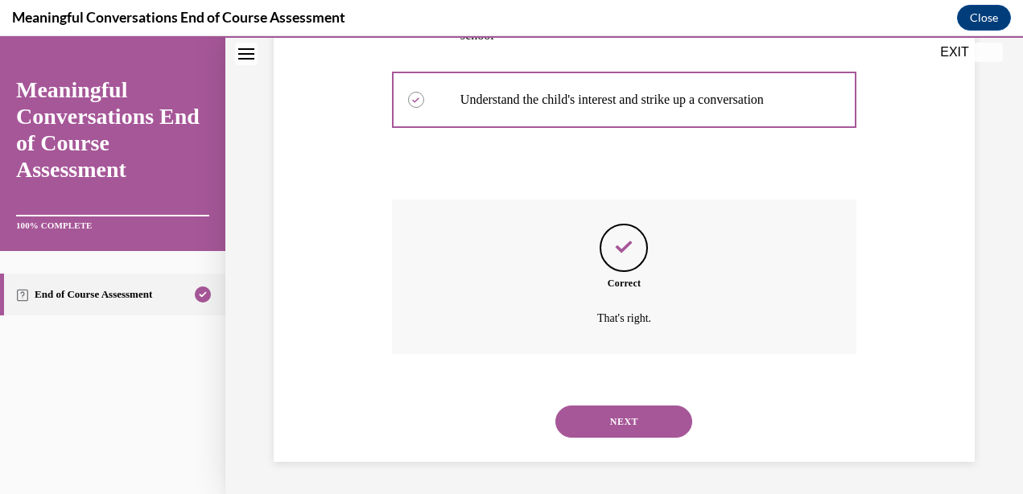
click at [597, 417] on button "NEXT" at bounding box center [624, 422] width 137 height 32
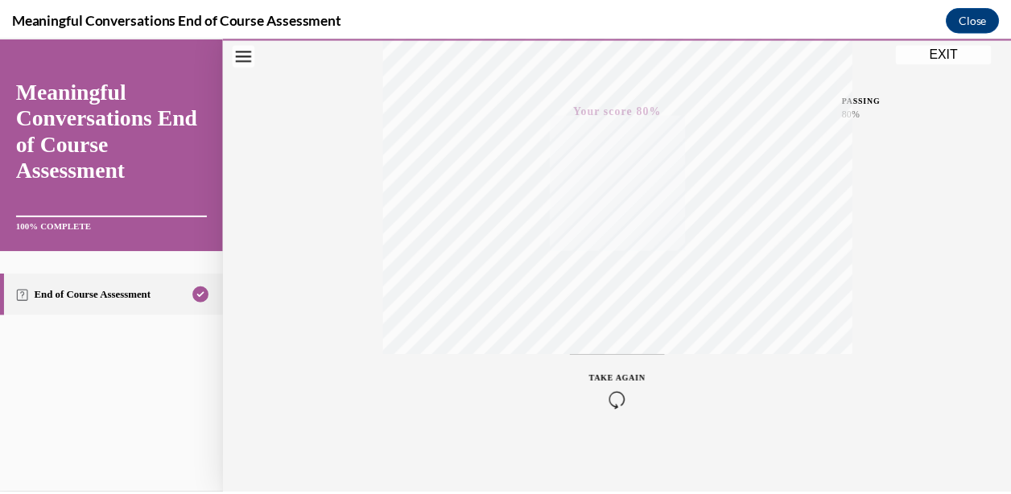
scroll to position [367, 0]
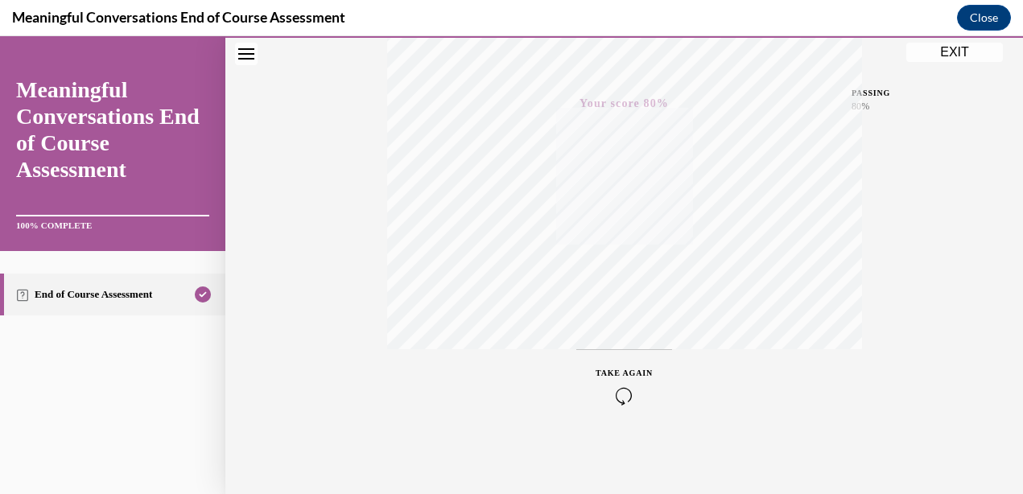
click at [949, 48] on button "EXIT" at bounding box center [955, 52] width 97 height 19
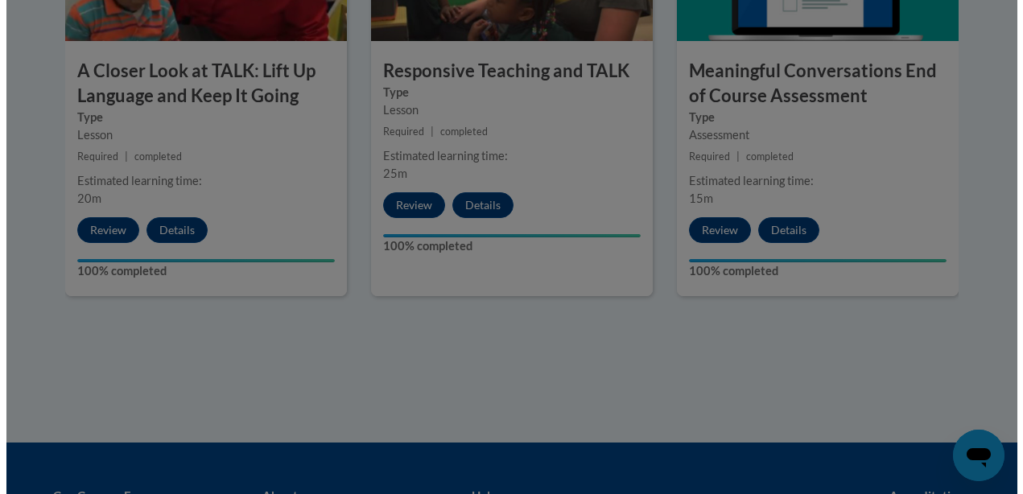
scroll to position [1003, 0]
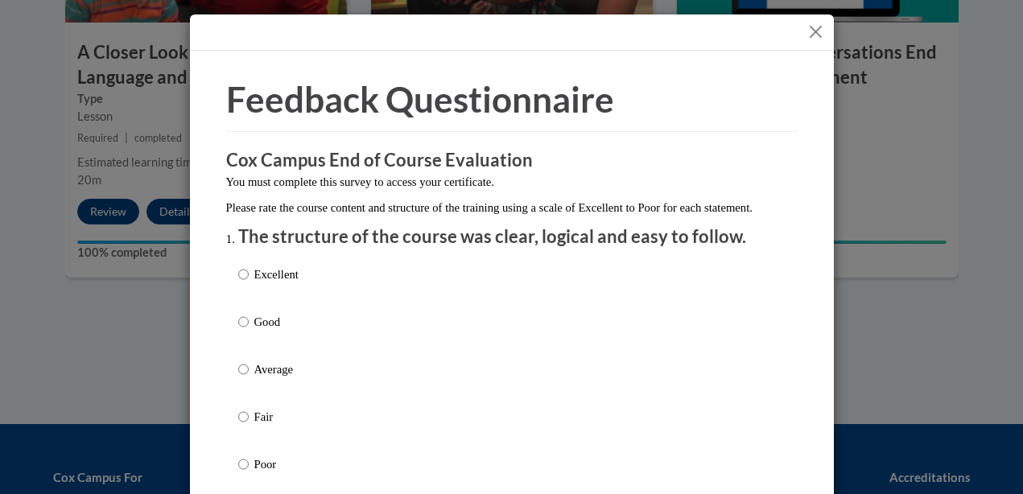
click at [262, 378] on p "Average" at bounding box center [276, 370] width 44 height 18
click at [249, 378] on input "Average" at bounding box center [243, 370] width 10 height 18
radio input "true"
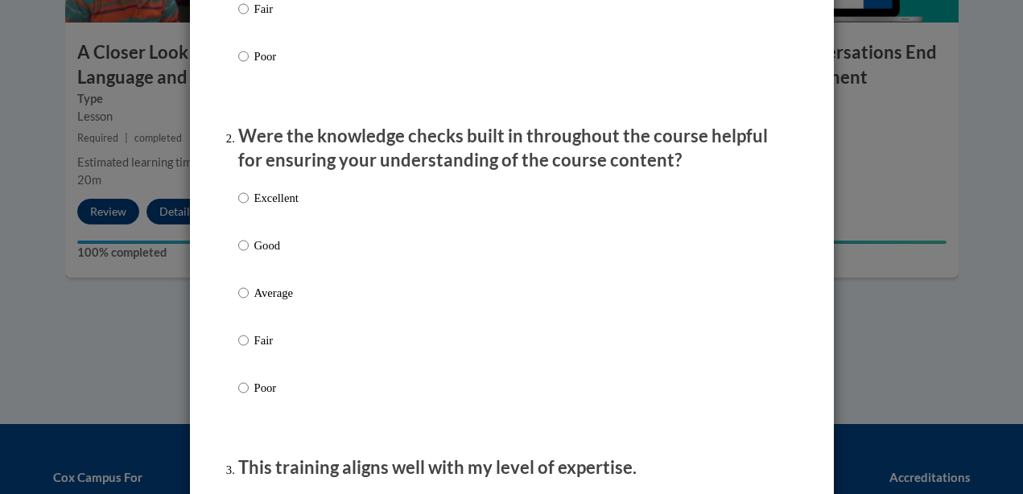
scroll to position [409, 0]
click at [264, 301] on p "Average" at bounding box center [276, 292] width 44 height 18
click at [249, 301] on input "Average" at bounding box center [243, 292] width 10 height 18
radio input "true"
click at [264, 301] on p "Average" at bounding box center [276, 292] width 44 height 18
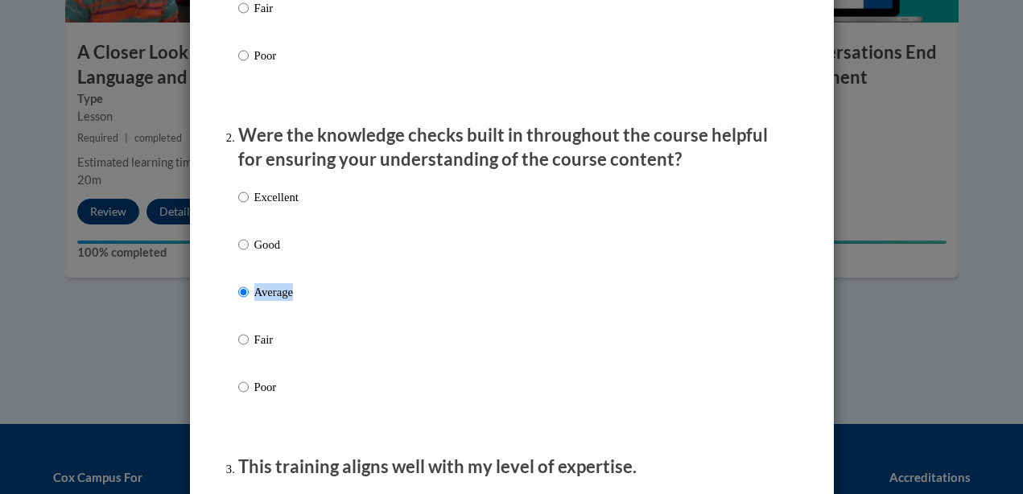
click at [249, 301] on input "Average" at bounding box center [243, 292] width 10 height 18
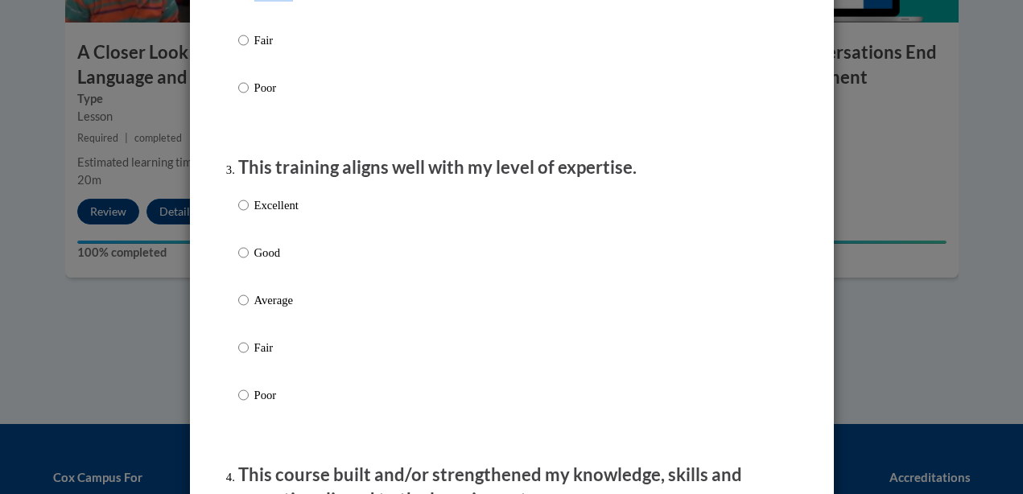
scroll to position [711, 0]
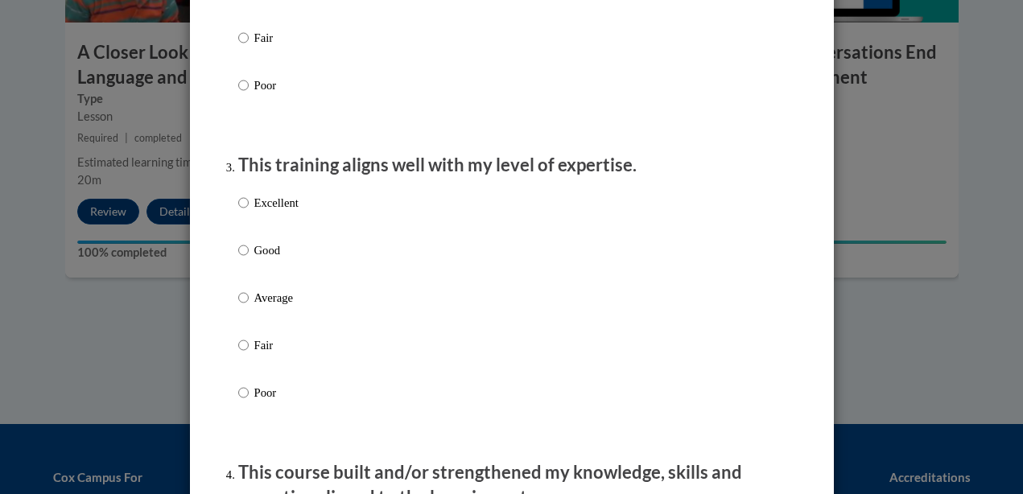
click at [268, 307] on p "Average" at bounding box center [276, 298] width 44 height 18
click at [249, 307] on input "Average" at bounding box center [243, 298] width 10 height 18
radio input "true"
click at [268, 307] on p "Average" at bounding box center [276, 298] width 44 height 18
click at [249, 307] on input "Average" at bounding box center [243, 298] width 10 height 18
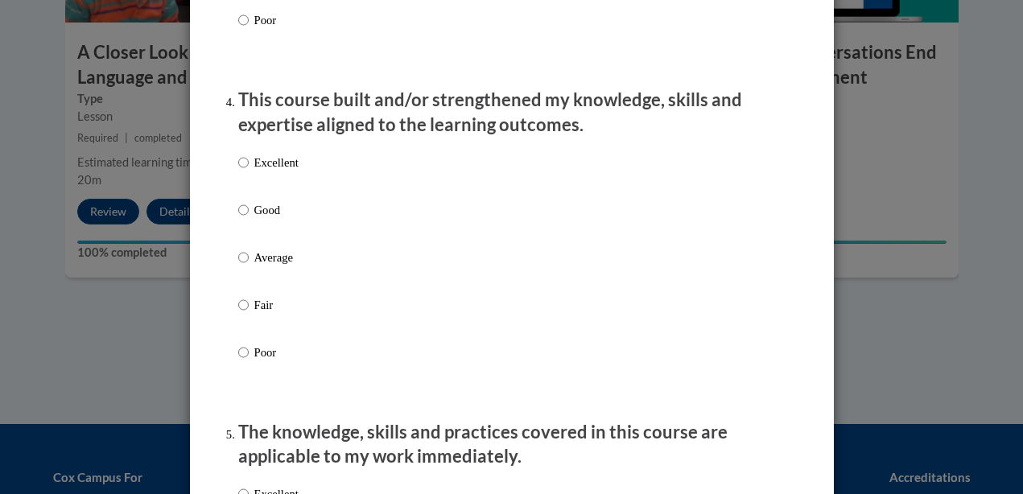
scroll to position [1085, 0]
click at [273, 266] on p "Average" at bounding box center [276, 257] width 44 height 18
click at [249, 266] on input "Average" at bounding box center [243, 257] width 10 height 18
radio input "true"
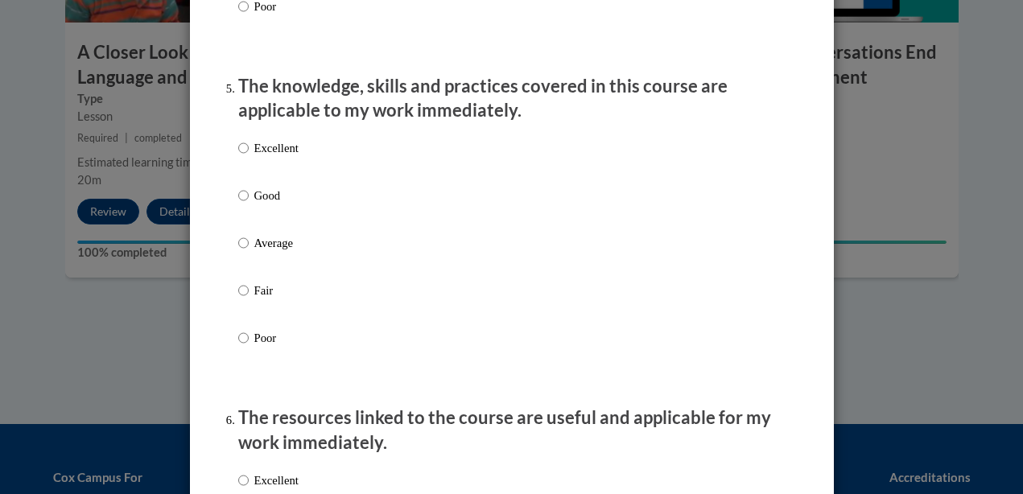
click at [273, 252] on p "Average" at bounding box center [276, 243] width 44 height 18
click at [249, 252] on input "Average" at bounding box center [243, 243] width 10 height 18
radio input "true"
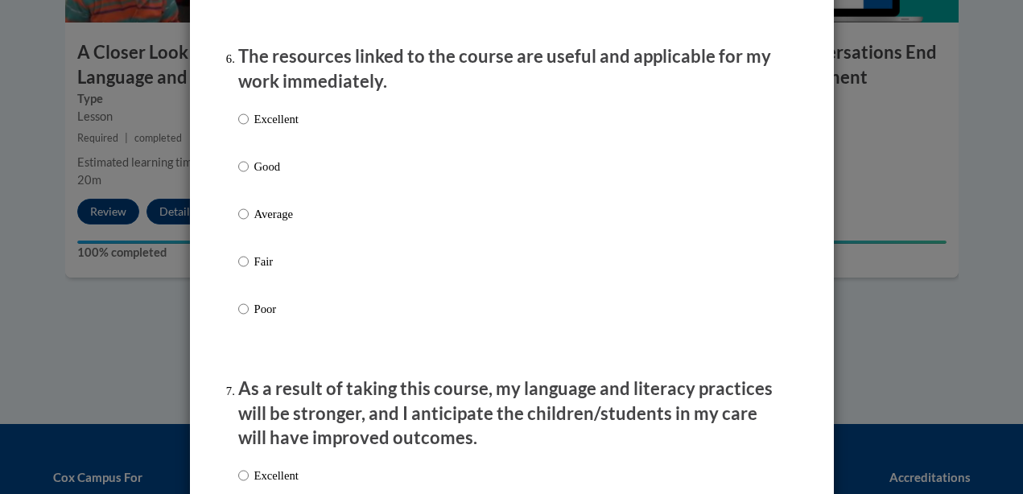
scroll to position [1792, 0]
click at [274, 222] on p "Average" at bounding box center [276, 214] width 44 height 18
click at [249, 222] on input "Average" at bounding box center [243, 214] width 10 height 18
radio input "true"
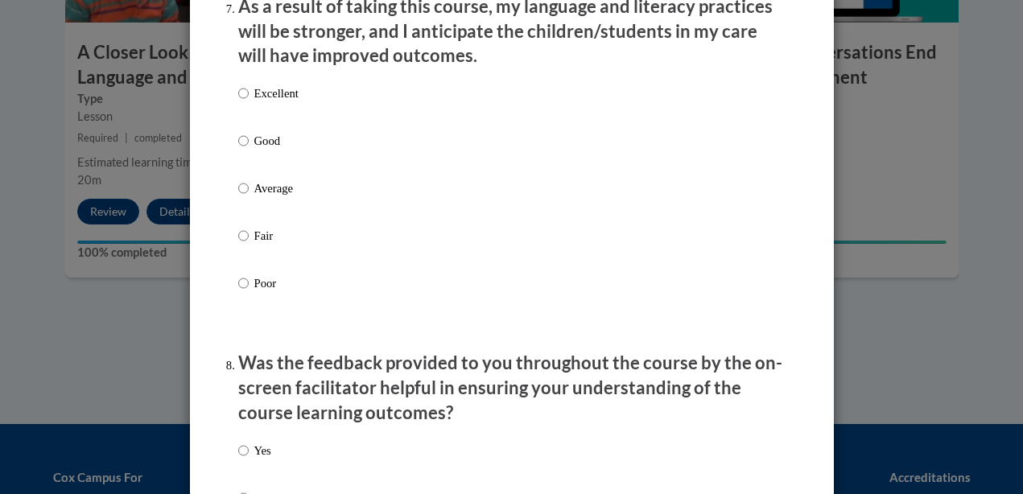
scroll to position [2185, 0]
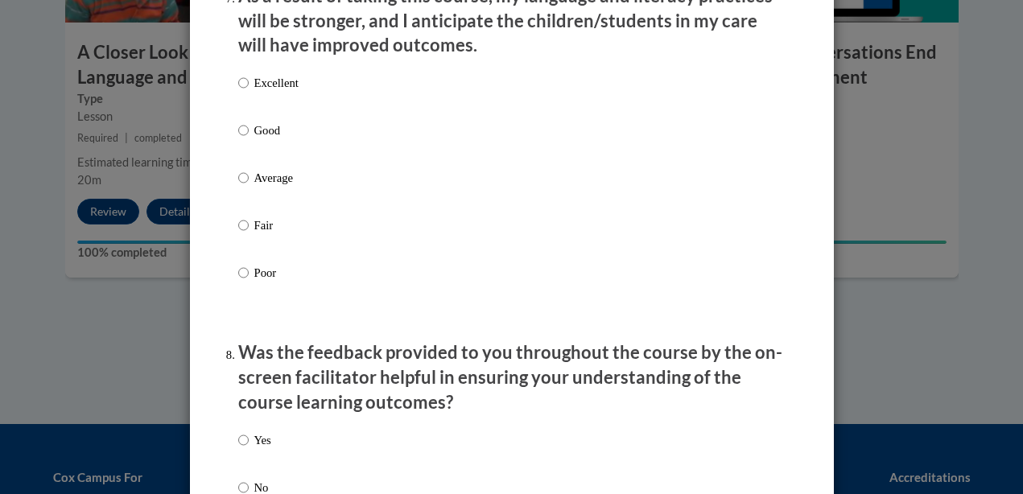
click at [274, 187] on p "Average" at bounding box center [276, 178] width 44 height 18
click at [249, 187] on input "Average" at bounding box center [243, 178] width 10 height 18
radio input "true"
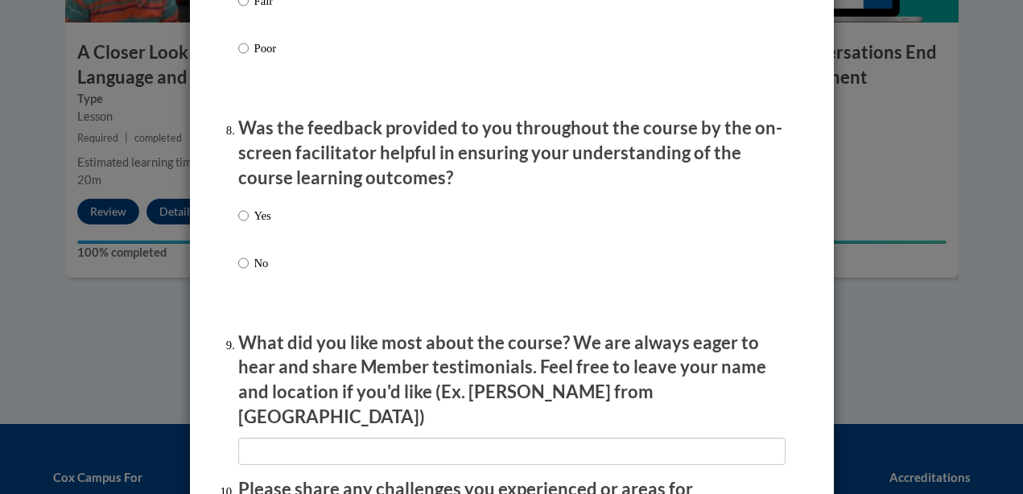
scroll to position [2410, 0]
click at [254, 224] on p "Yes" at bounding box center [262, 215] width 17 height 18
click at [249, 224] on input "Yes" at bounding box center [243, 215] width 10 height 18
radio input "true"
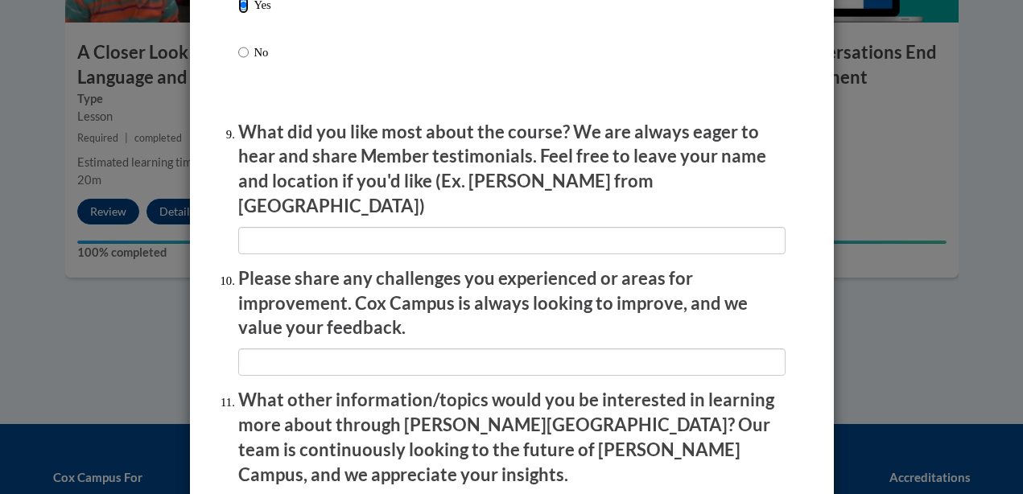
scroll to position [2851, 0]
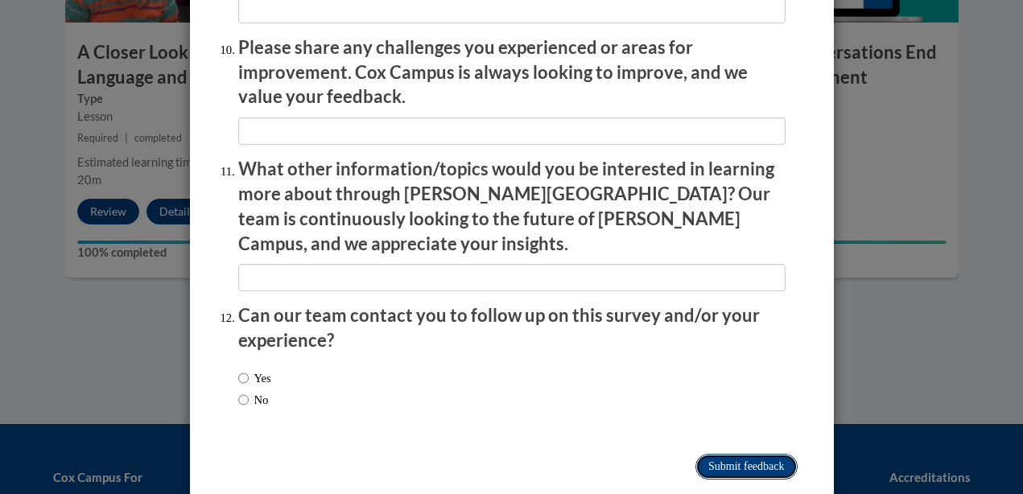
click at [709, 454] on input "Submit feedback" at bounding box center [746, 467] width 101 height 26
